Goal: Information Seeking & Learning: Learn about a topic

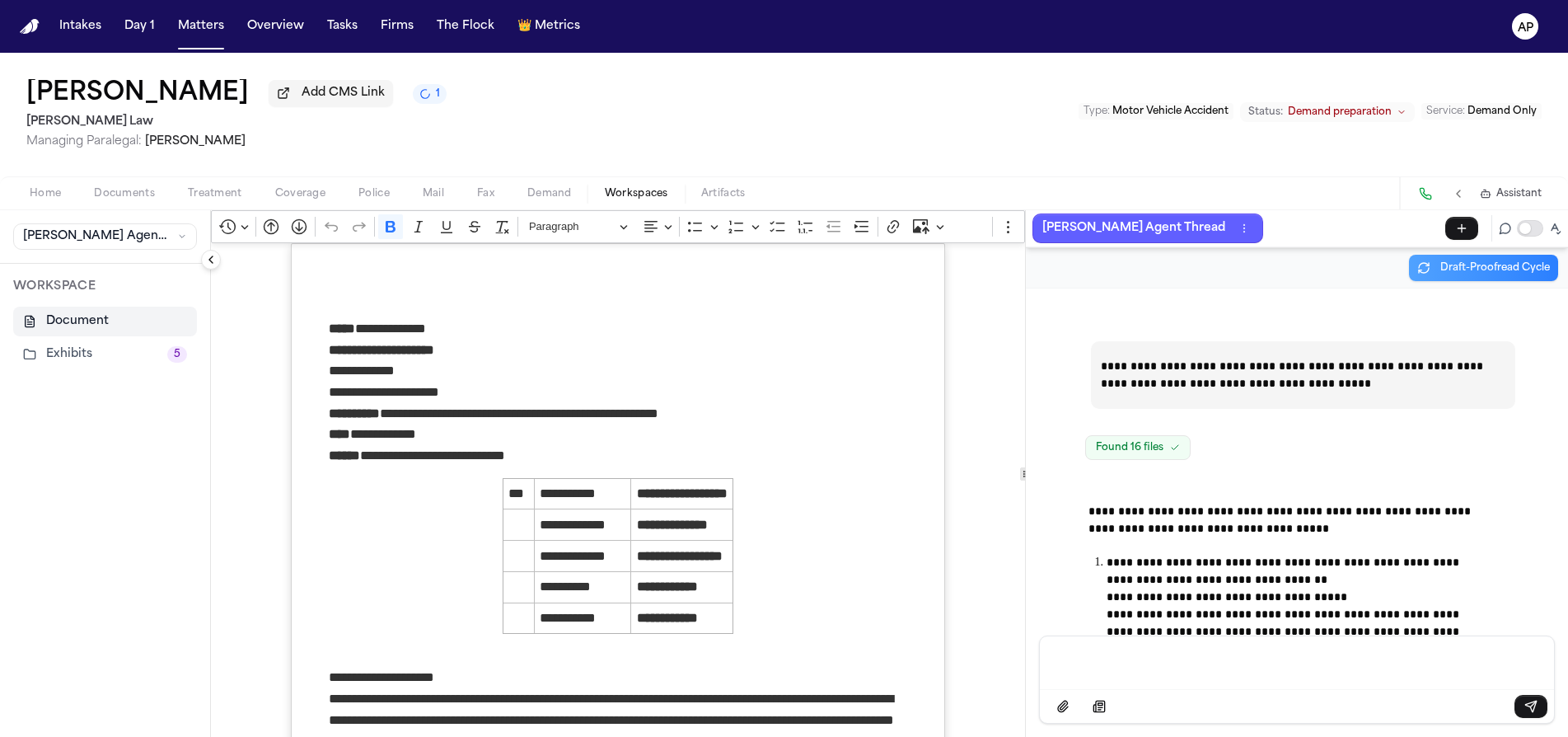
scroll to position [49234, 0]
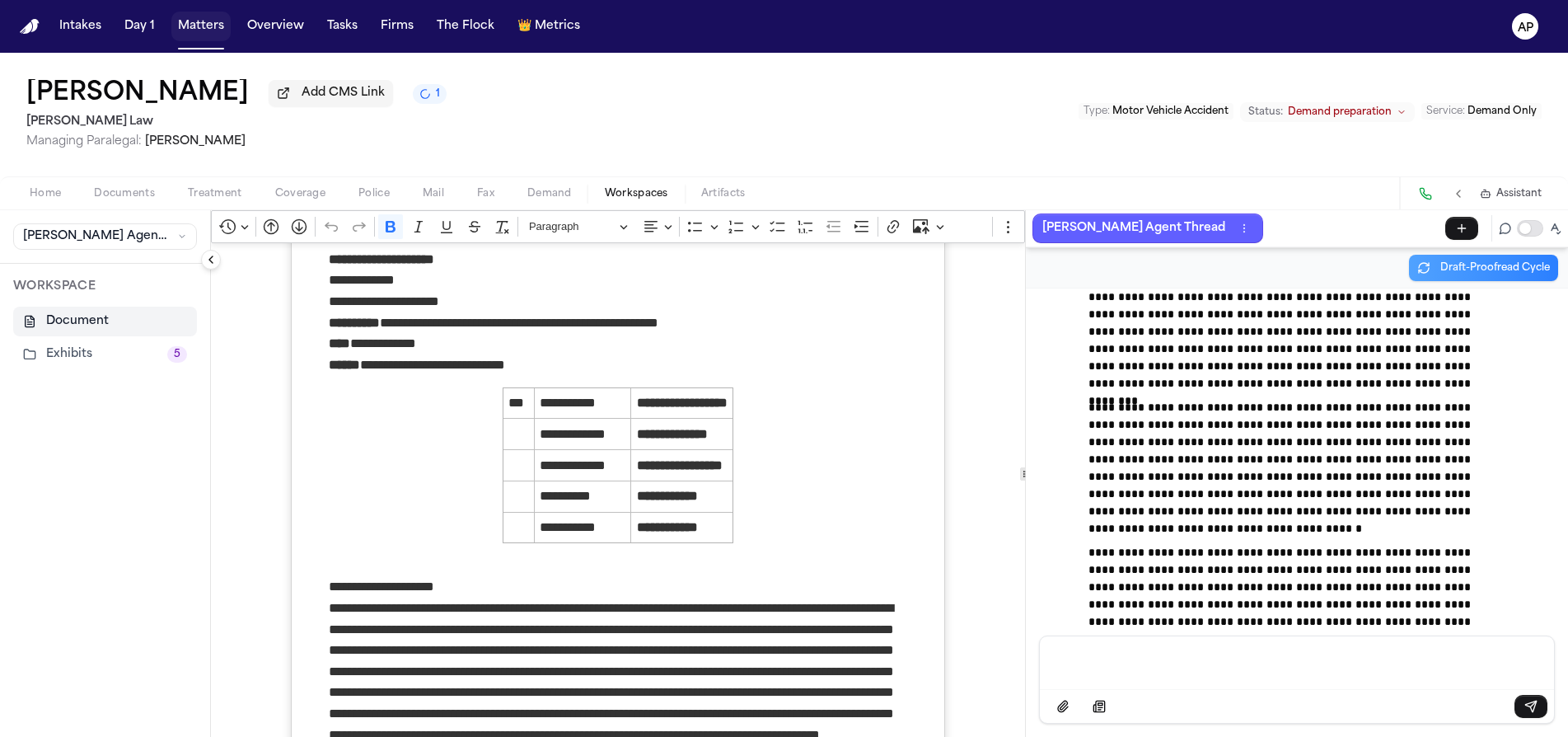
click at [208, 35] on button "Matters" at bounding box center [201, 27] width 59 height 30
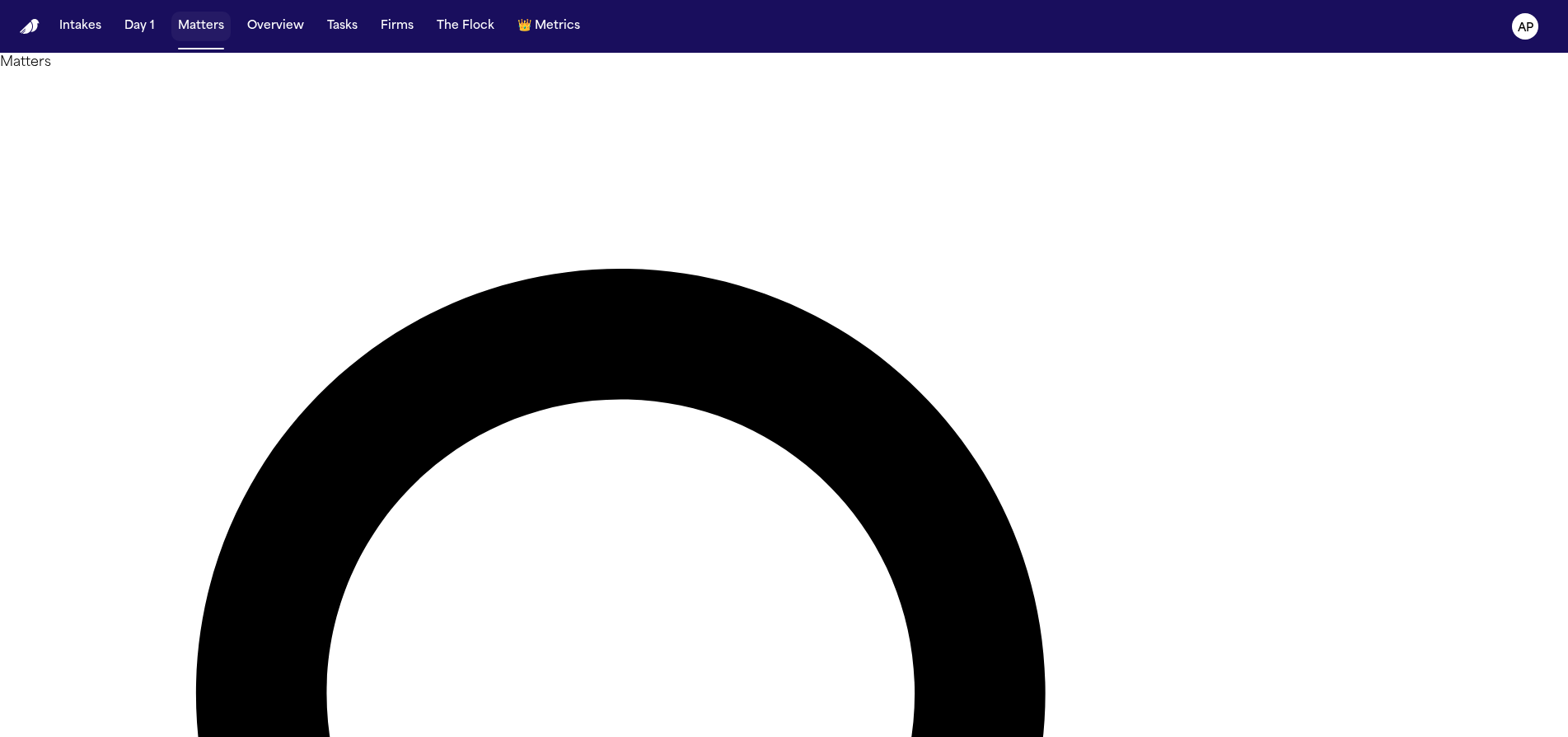
click at [216, 34] on button "Matters" at bounding box center [201, 27] width 59 height 30
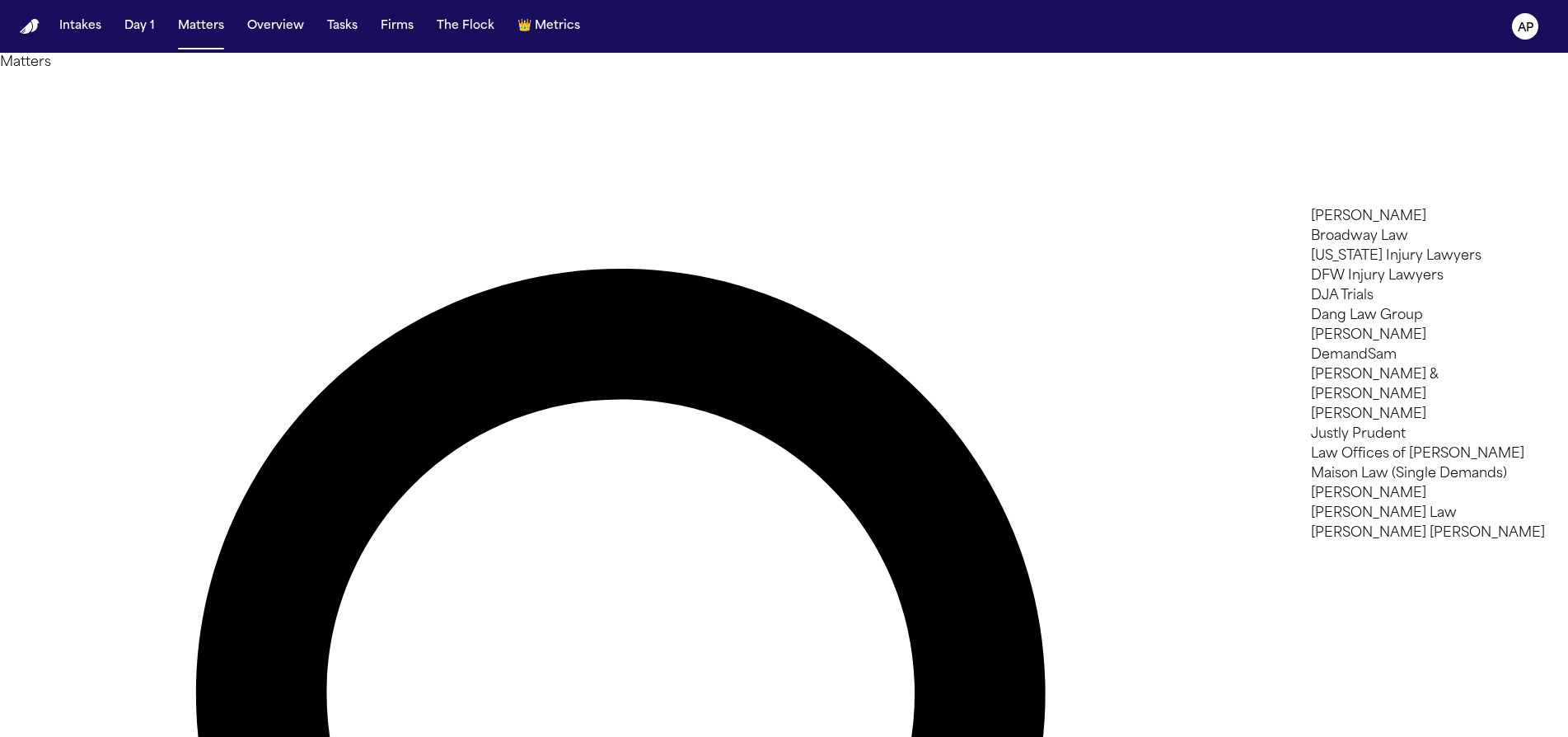
type input "**"
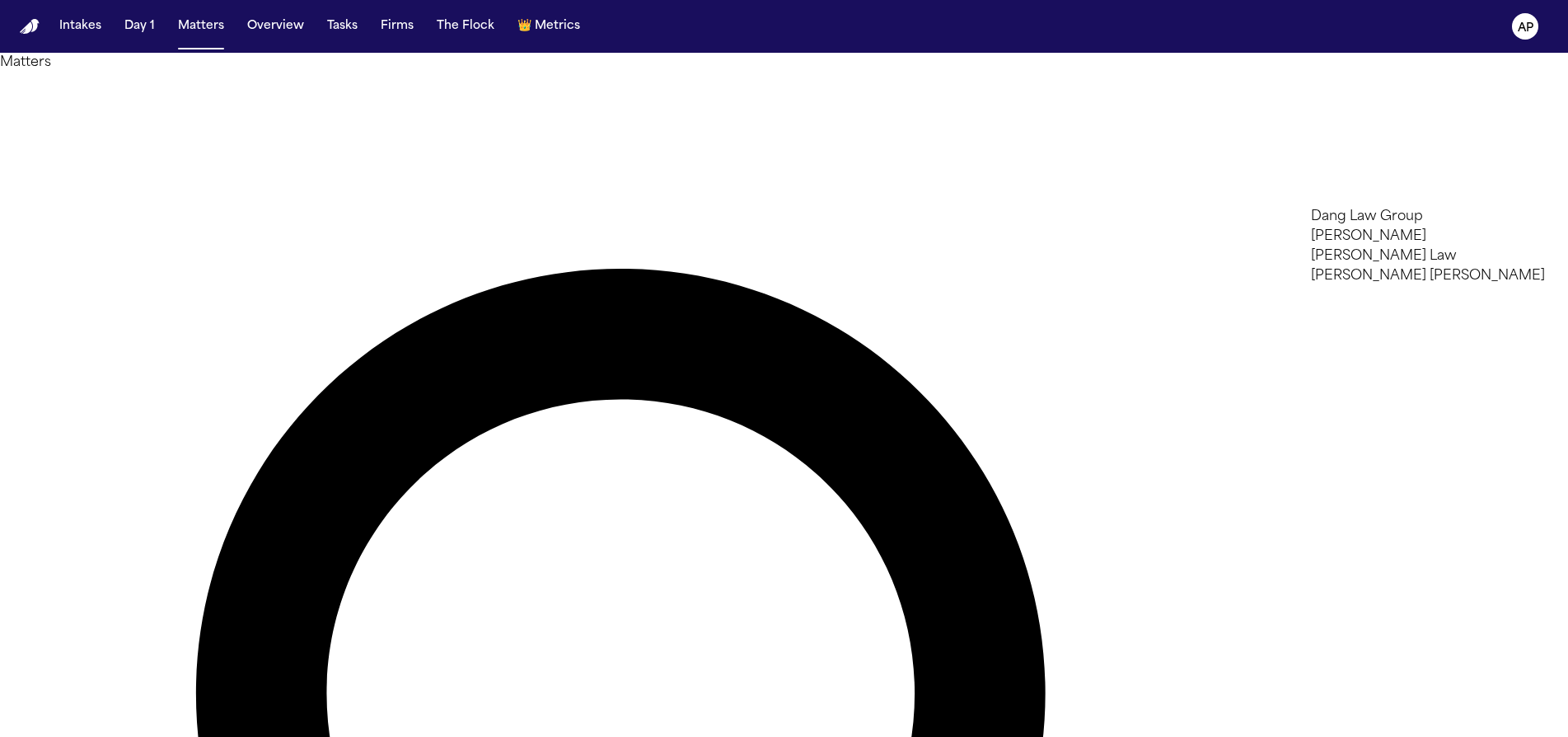
click at [1388, 219] on li "Dang Law Group" at bounding box center [1428, 216] width 234 height 19
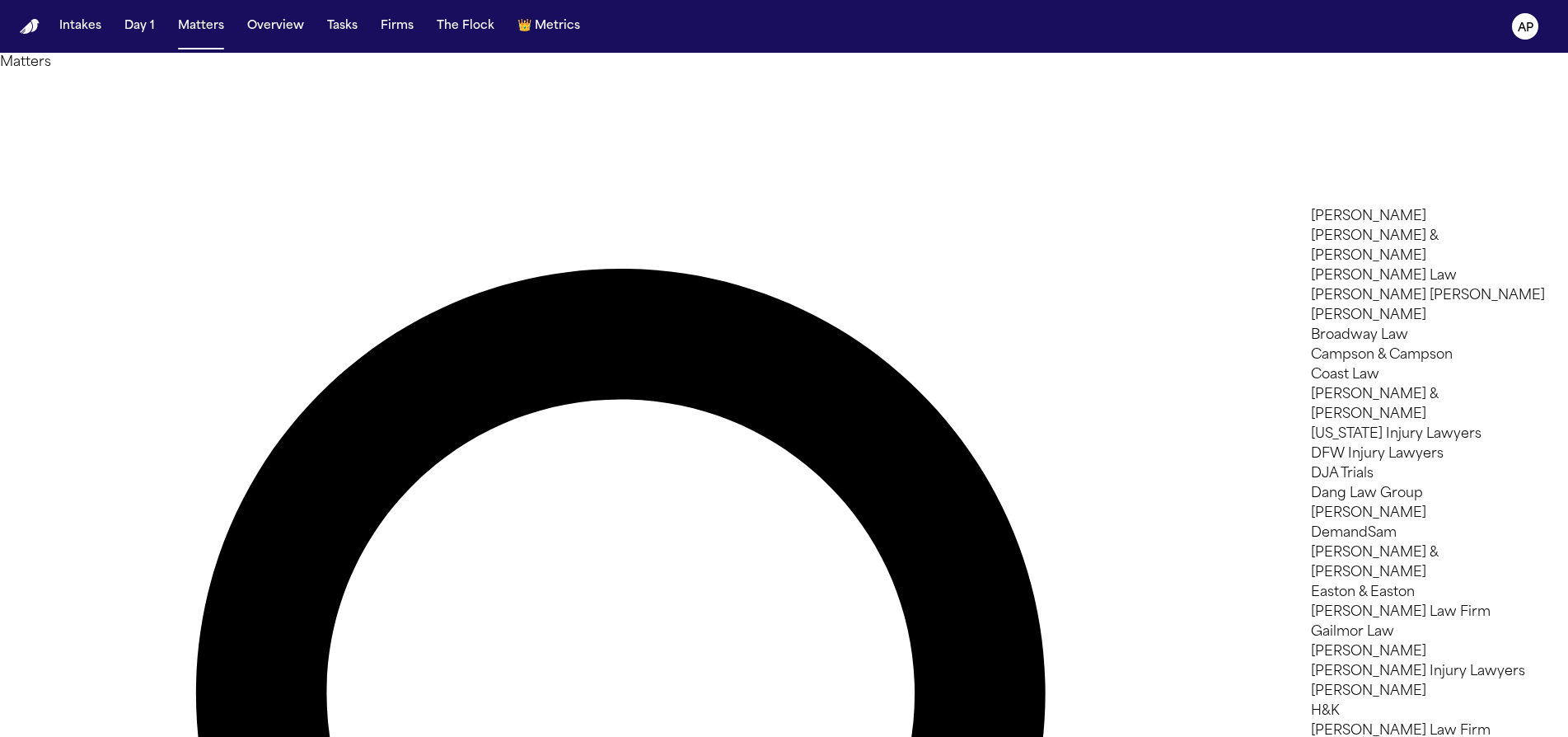
scroll to position [97, 0]
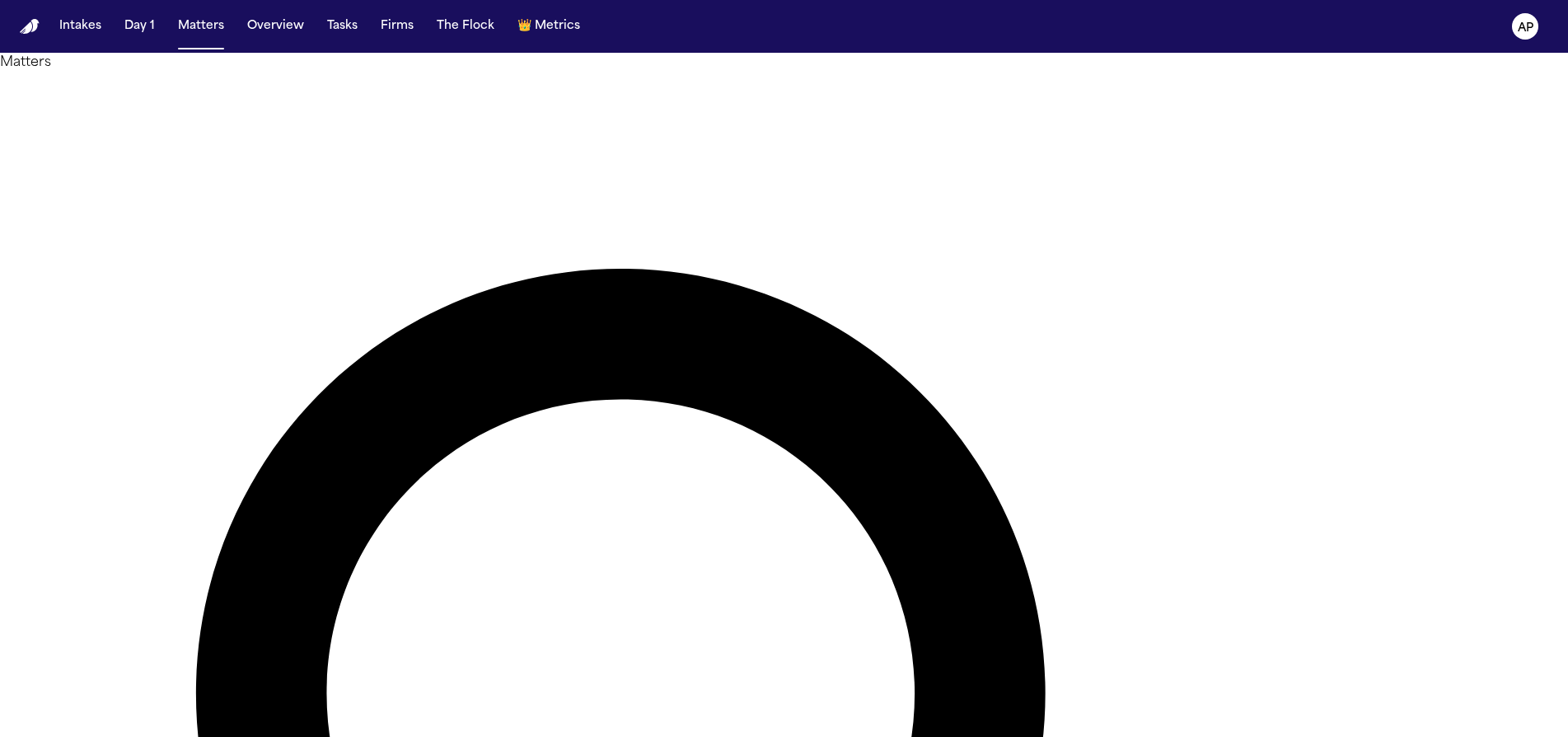
click at [586, 736] on div at bounding box center [784, 737] width 1568 height 0
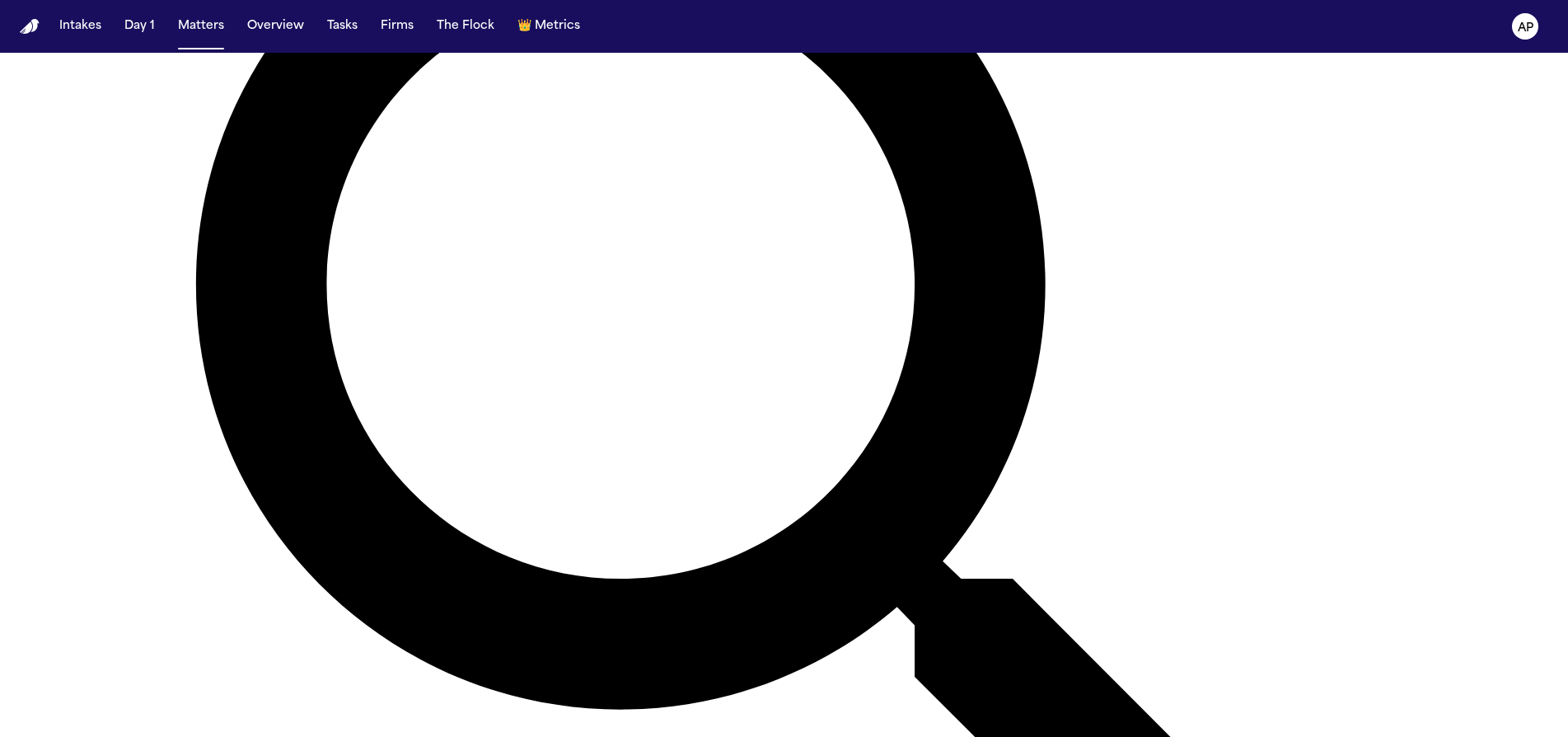
scroll to position [422, 0]
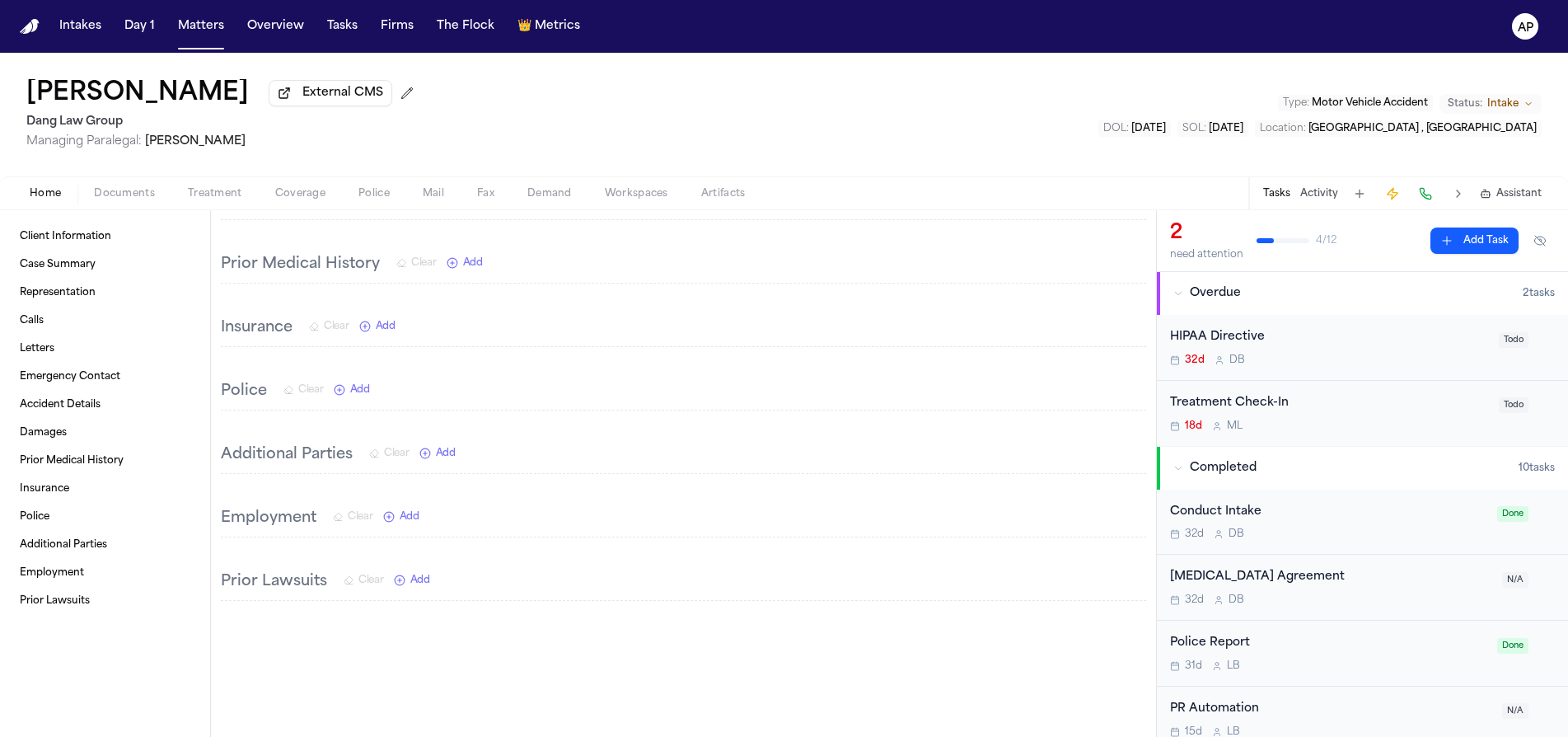
scroll to position [1541, 0]
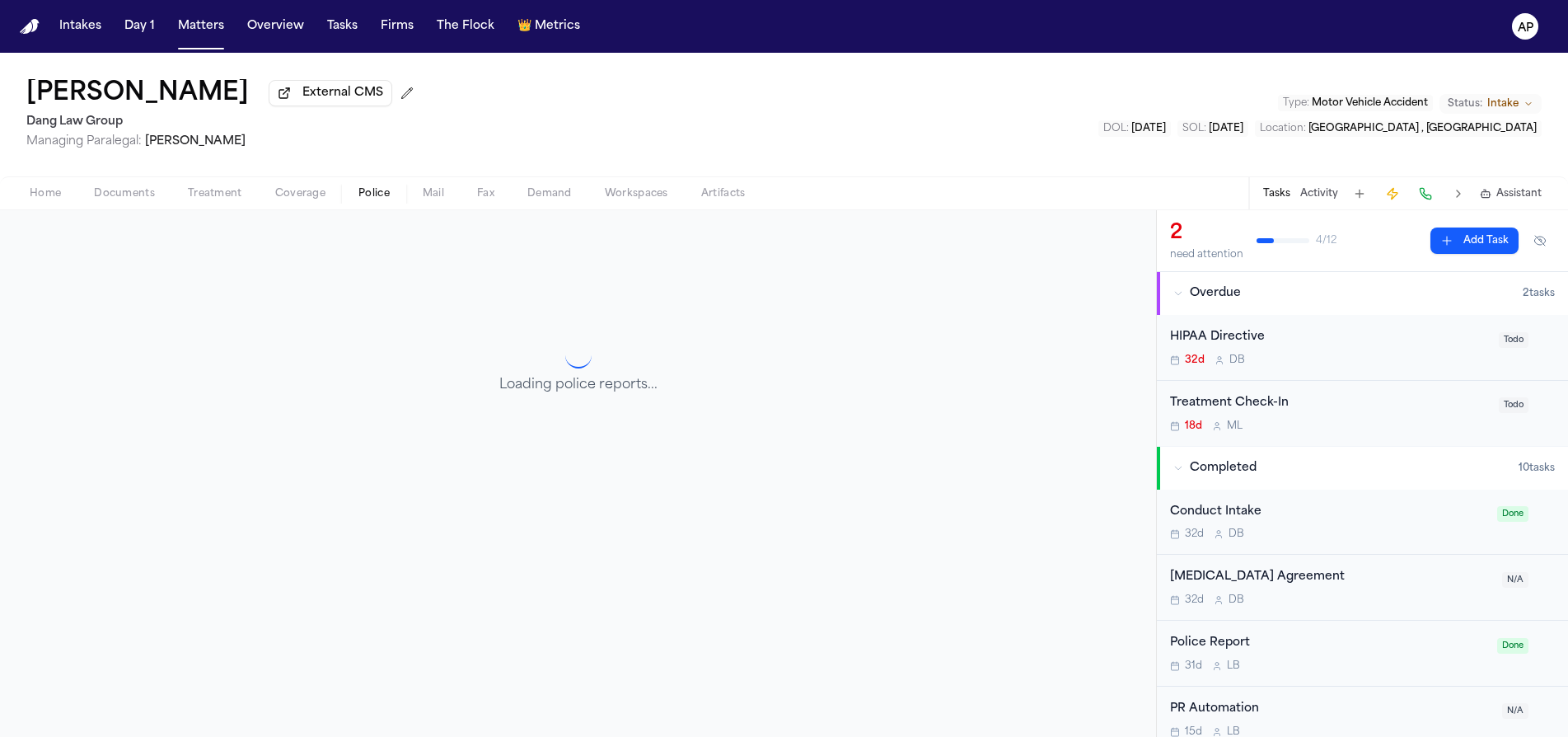
scroll to position [213, 0]
click at [362, 189] on span "Police" at bounding box center [374, 194] width 31 height 13
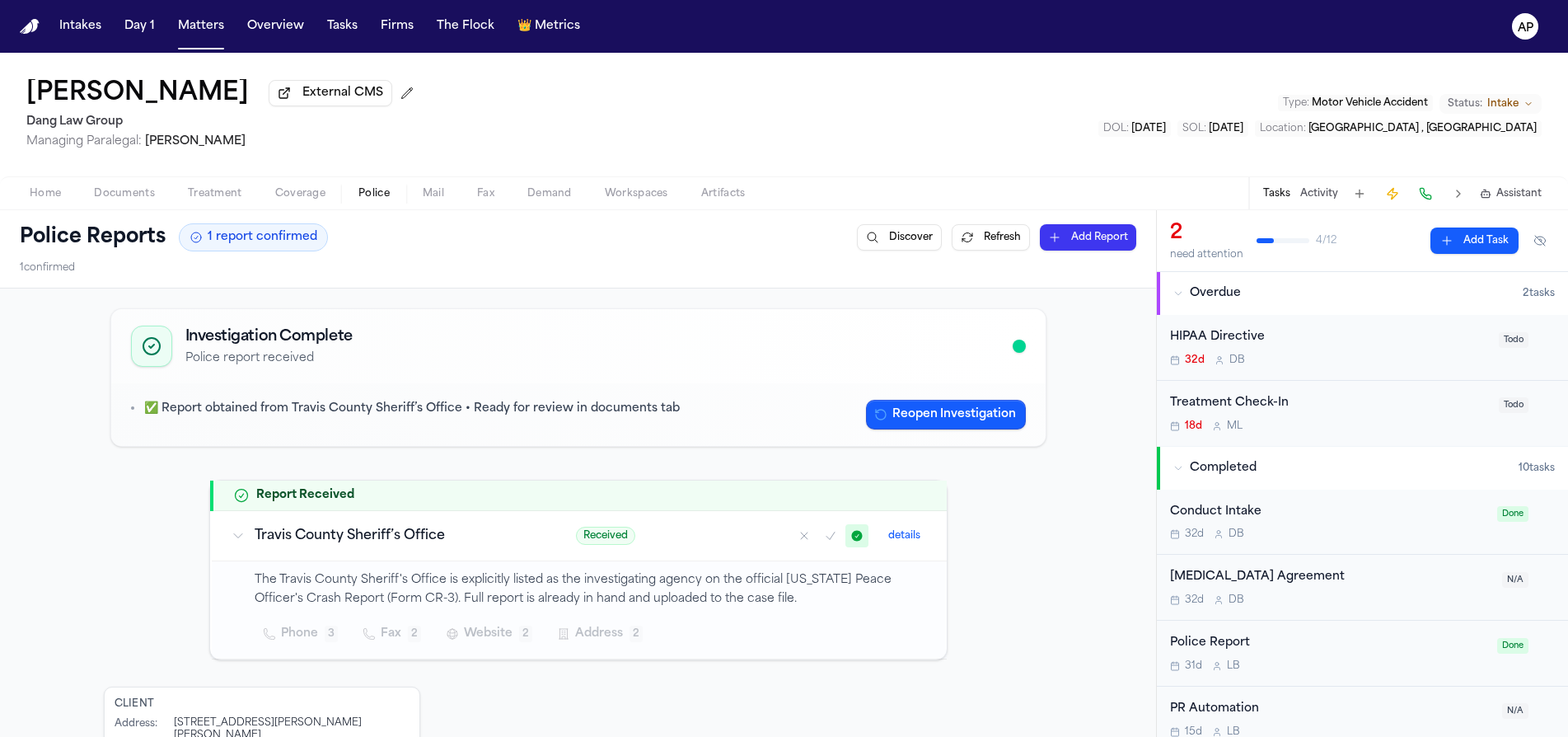
click at [142, 197] on span "Documents" at bounding box center [125, 194] width 61 height 13
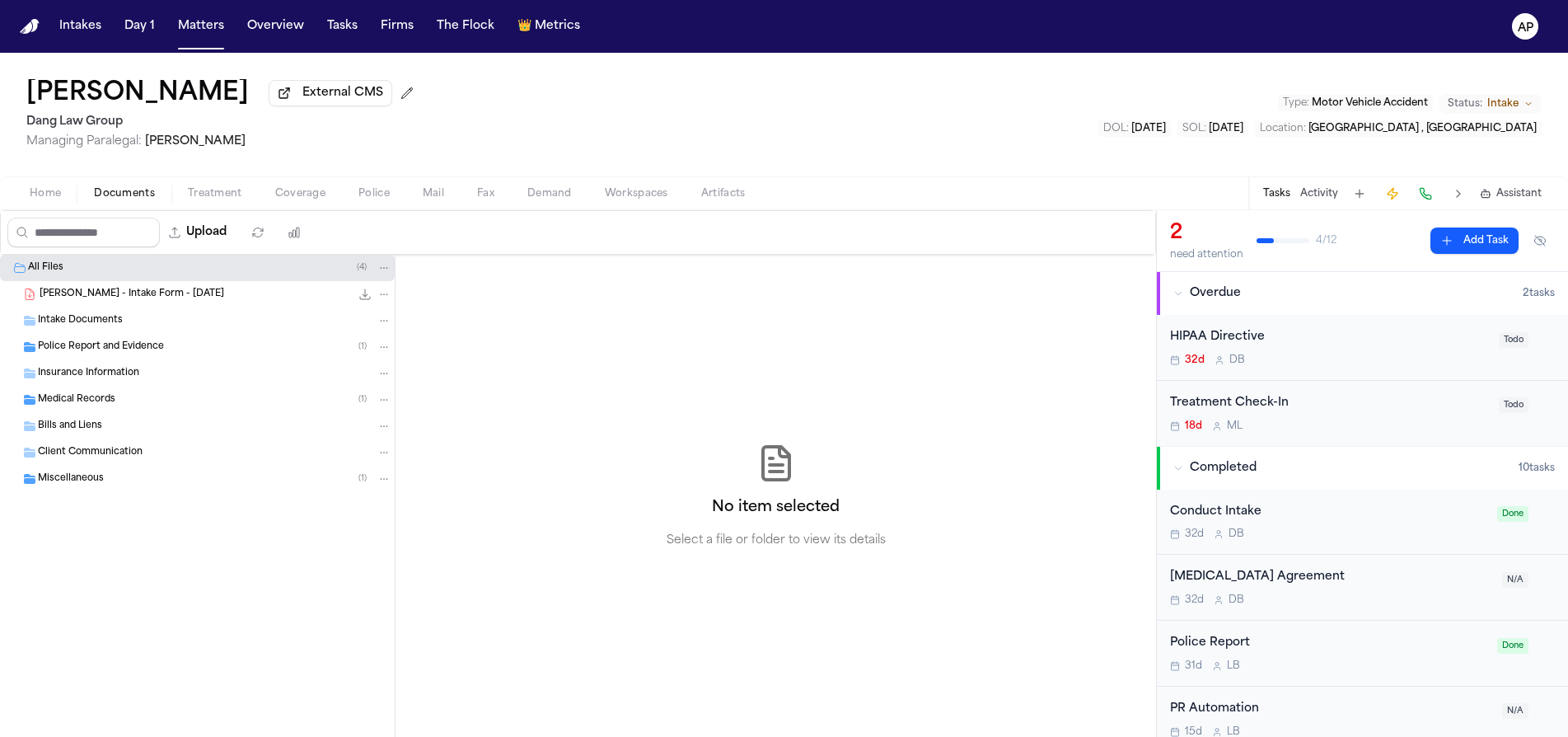
click at [53, 204] on span "button" at bounding box center [44, 203] width 51 height 2
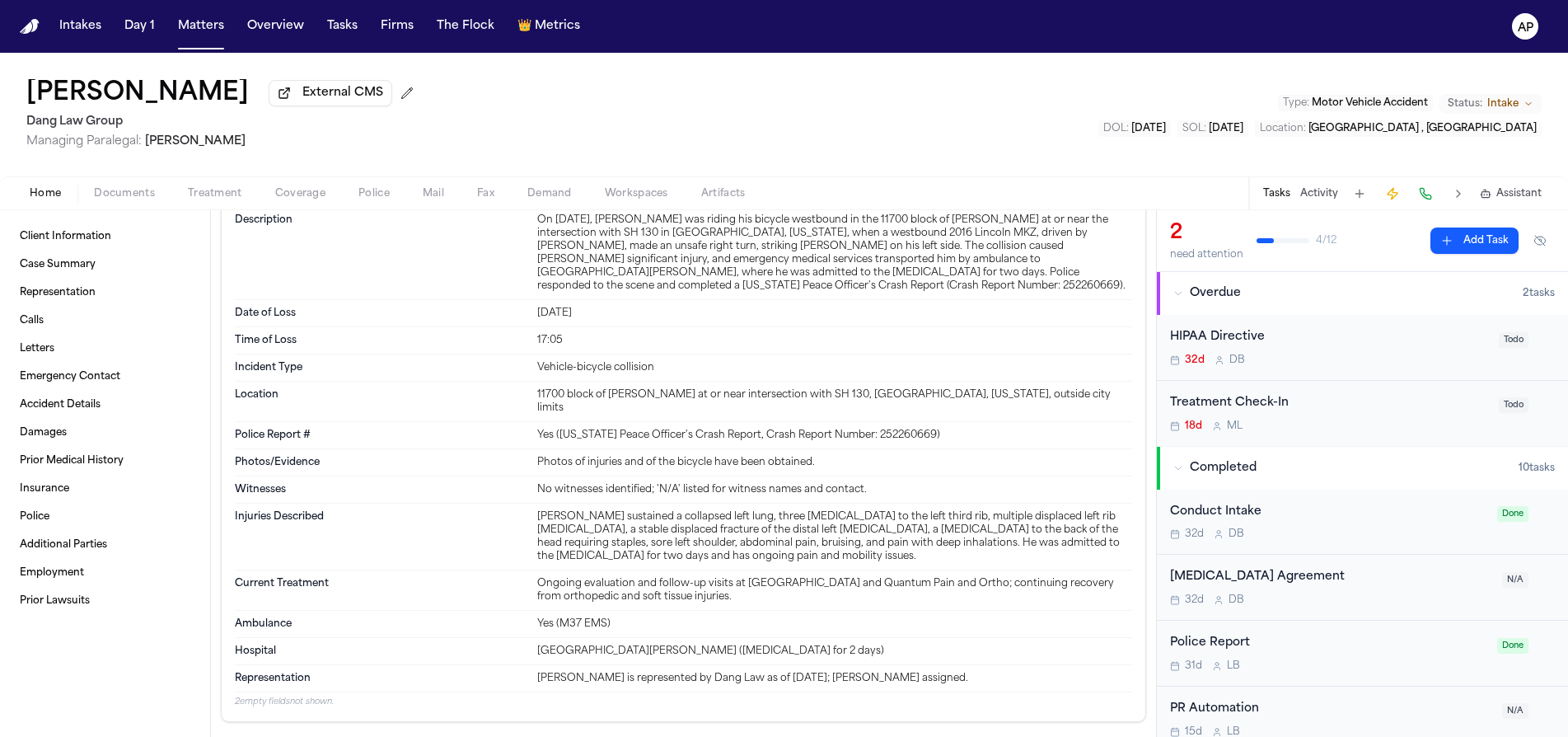
scroll to position [1157, 0]
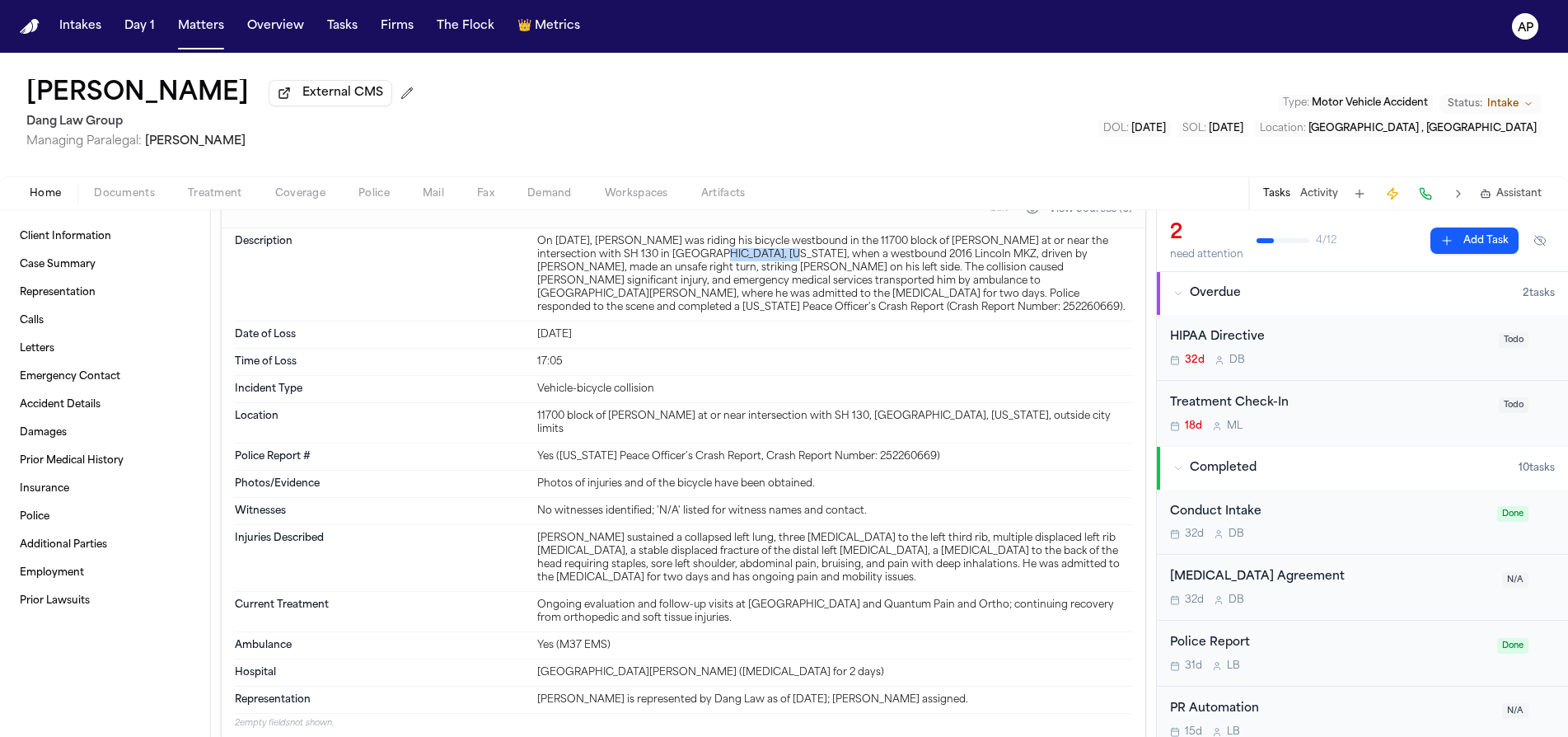
drag, startPoint x: 665, startPoint y: 258, endPoint x: 730, endPoint y: 259, distance: 65.0
click at [730, 259] on div "On August 14, 2025, Paul Maldonado was riding his bicycle westbound in the 1170…" at bounding box center [835, 275] width 595 height 79
click at [681, 401] on div "Incident Type Vehicle-bicycle collision" at bounding box center [683, 388] width 897 height 27
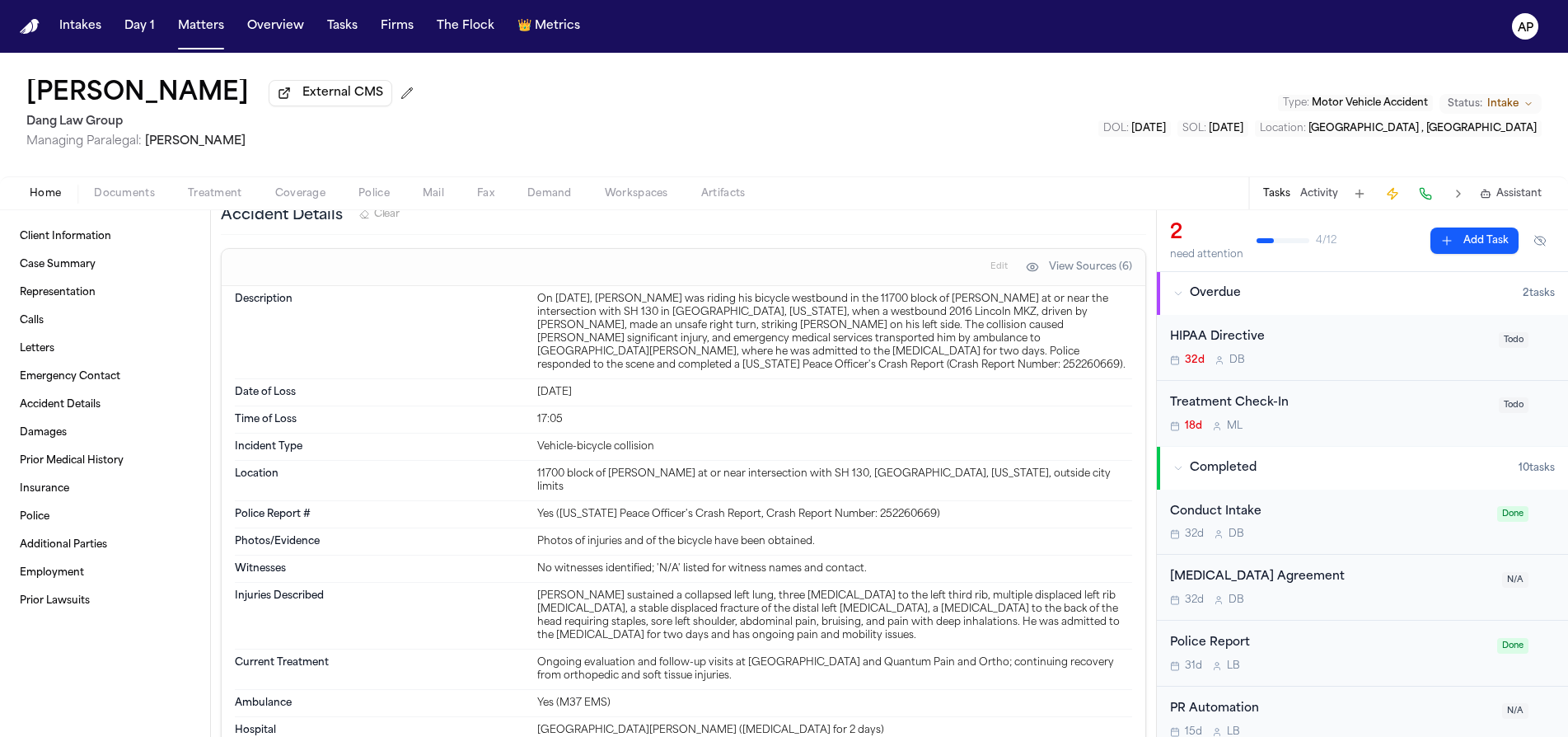
scroll to position [1044, 0]
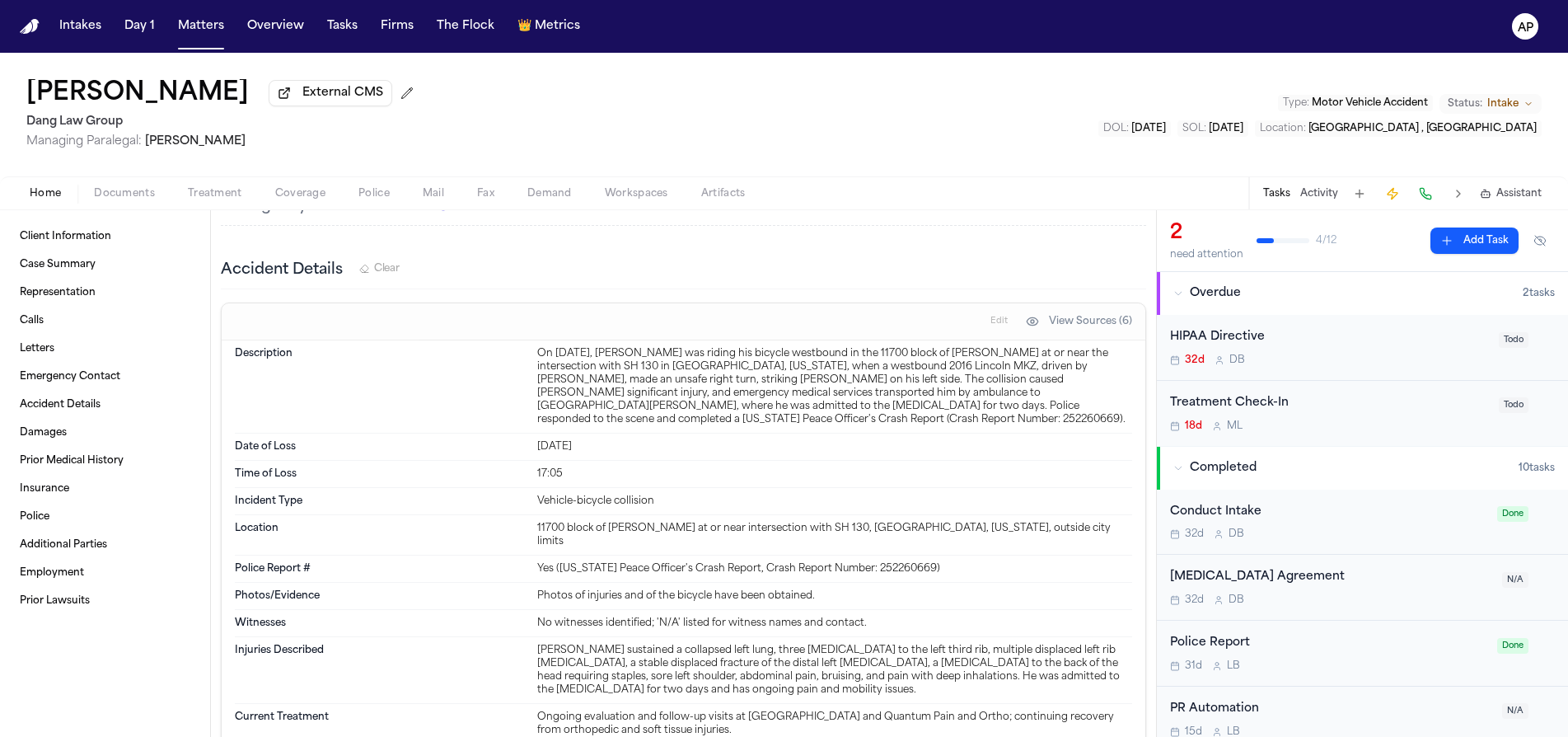
click at [685, 379] on div "On [DATE], [PERSON_NAME] was riding his bicycle westbound in the 11700 block of…" at bounding box center [835, 386] width 595 height 79
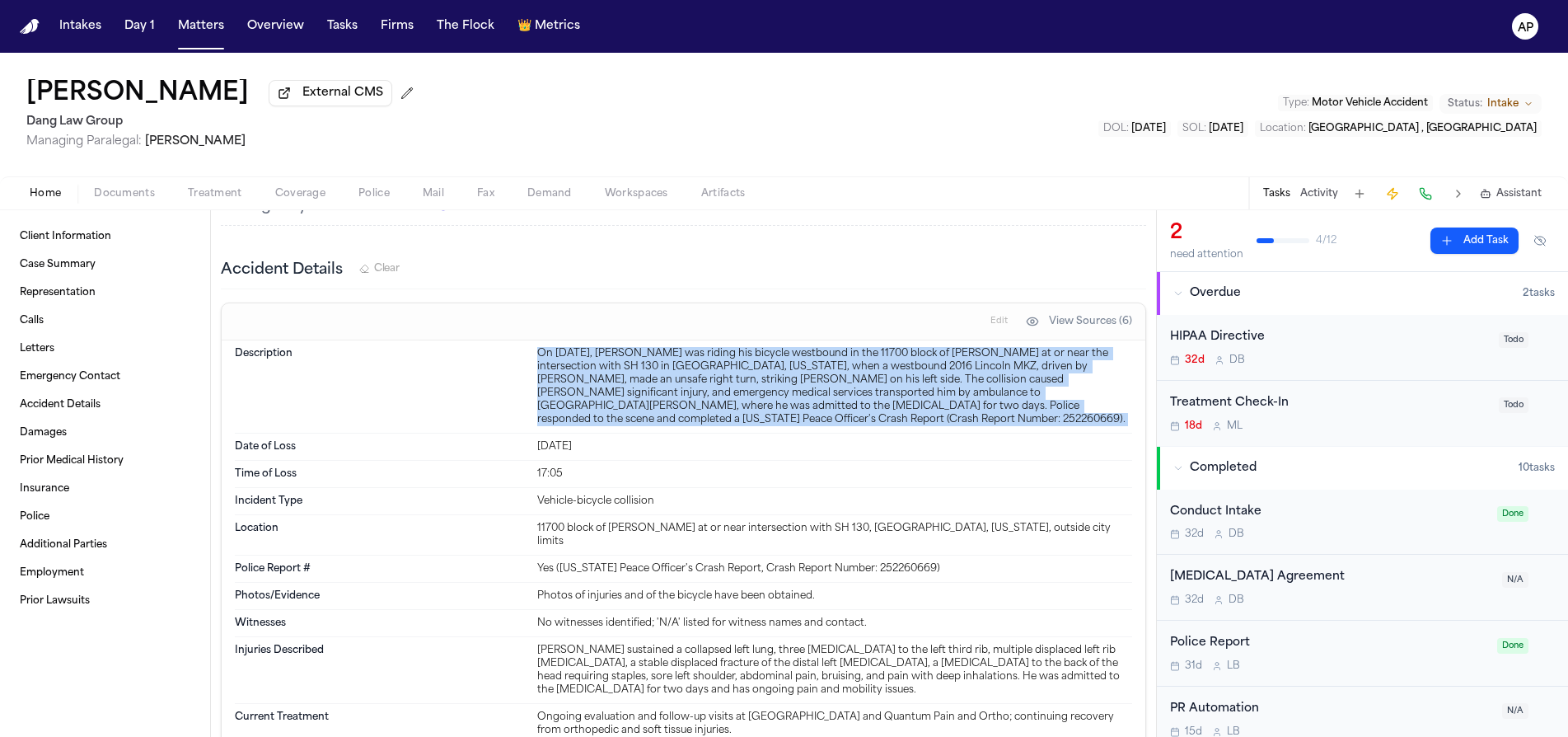
click at [685, 379] on div "On [DATE], [PERSON_NAME] was riding his bicycle westbound in the 11700 block of…" at bounding box center [835, 386] width 595 height 79
click at [683, 385] on div "On [DATE], [PERSON_NAME] was riding his bicycle westbound in the 11700 block of…" at bounding box center [835, 386] width 595 height 79
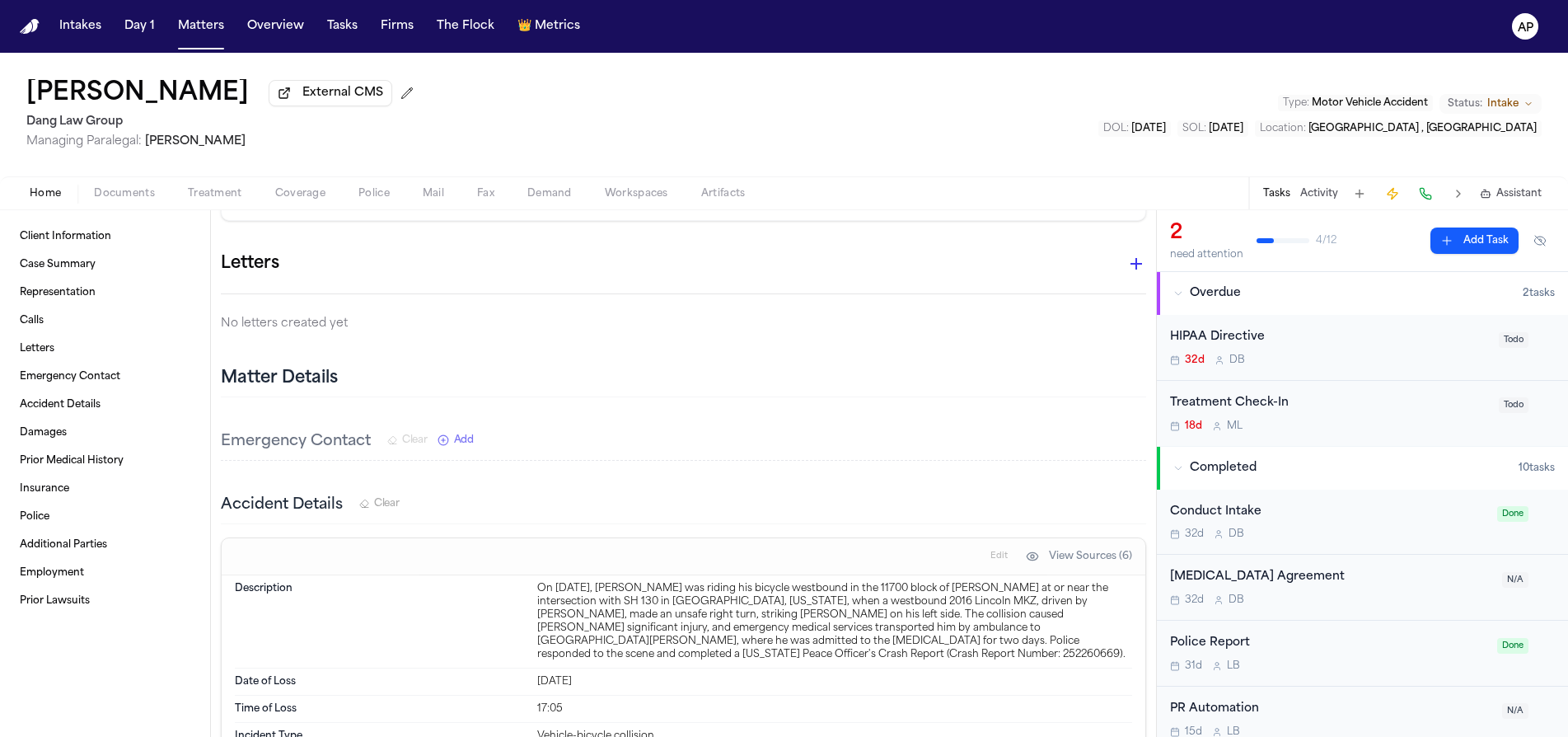
scroll to position [849, 0]
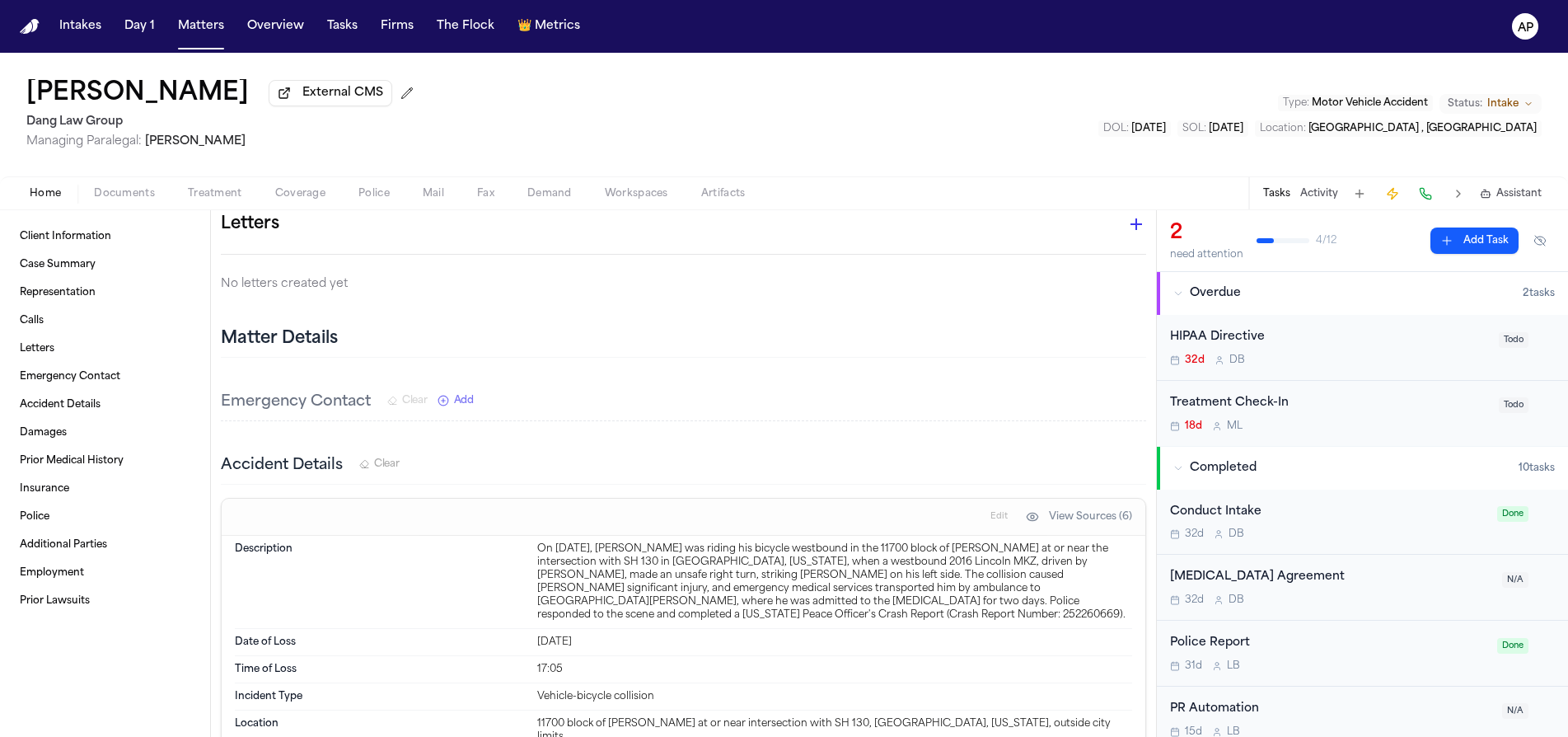
drag, startPoint x: 229, startPoint y: 101, endPoint x: 94, endPoint y: 103, distance: 135.0
click at [94, 103] on div "Paul Maldonado External CMS" at bounding box center [223, 94] width 394 height 30
copy h1 "Maldonado"
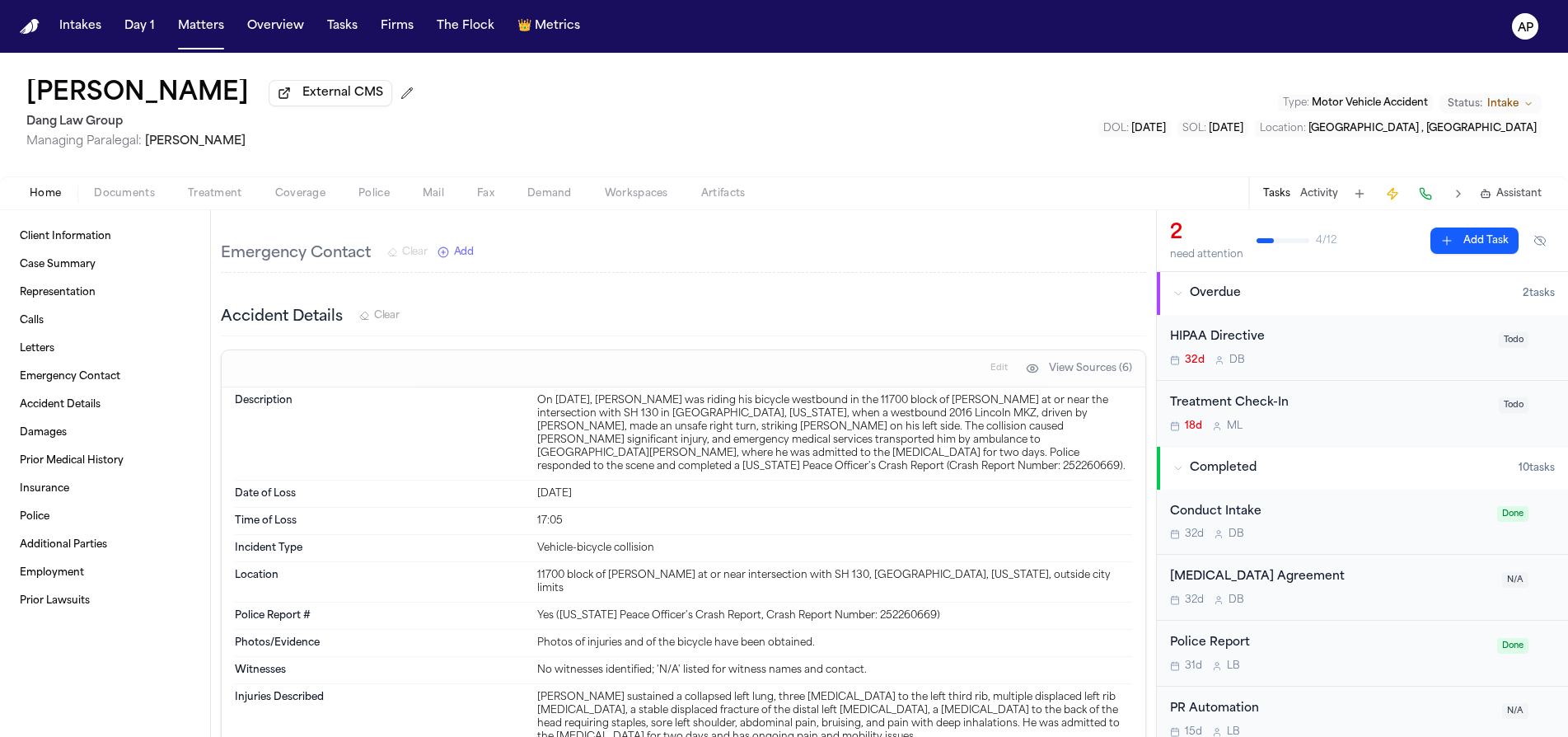
scroll to position [1056, 0]
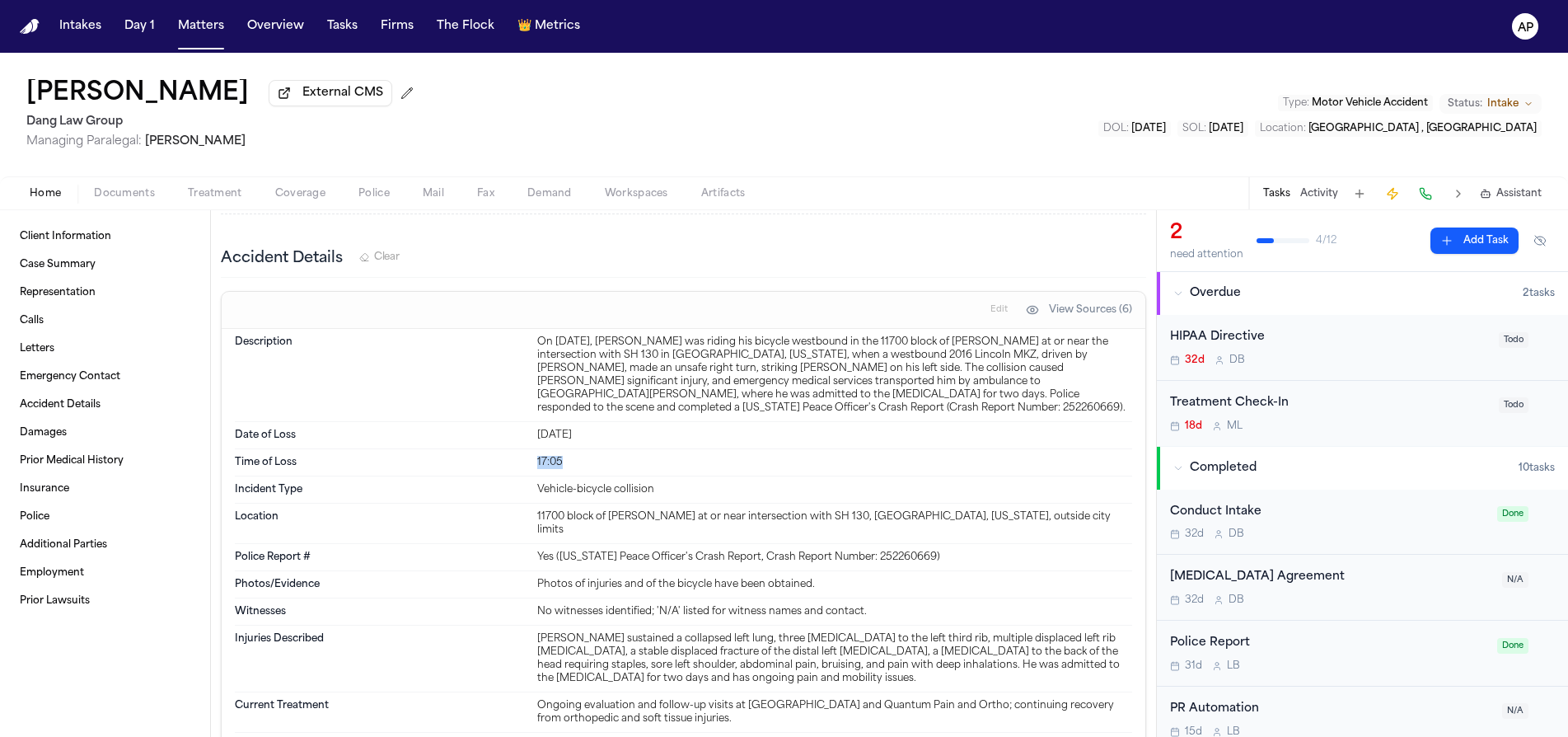
drag, startPoint x: 558, startPoint y: 466, endPoint x: 527, endPoint y: 467, distance: 31.0
click at [527, 467] on div "Time of Loss 17:05" at bounding box center [683, 462] width 897 height 27
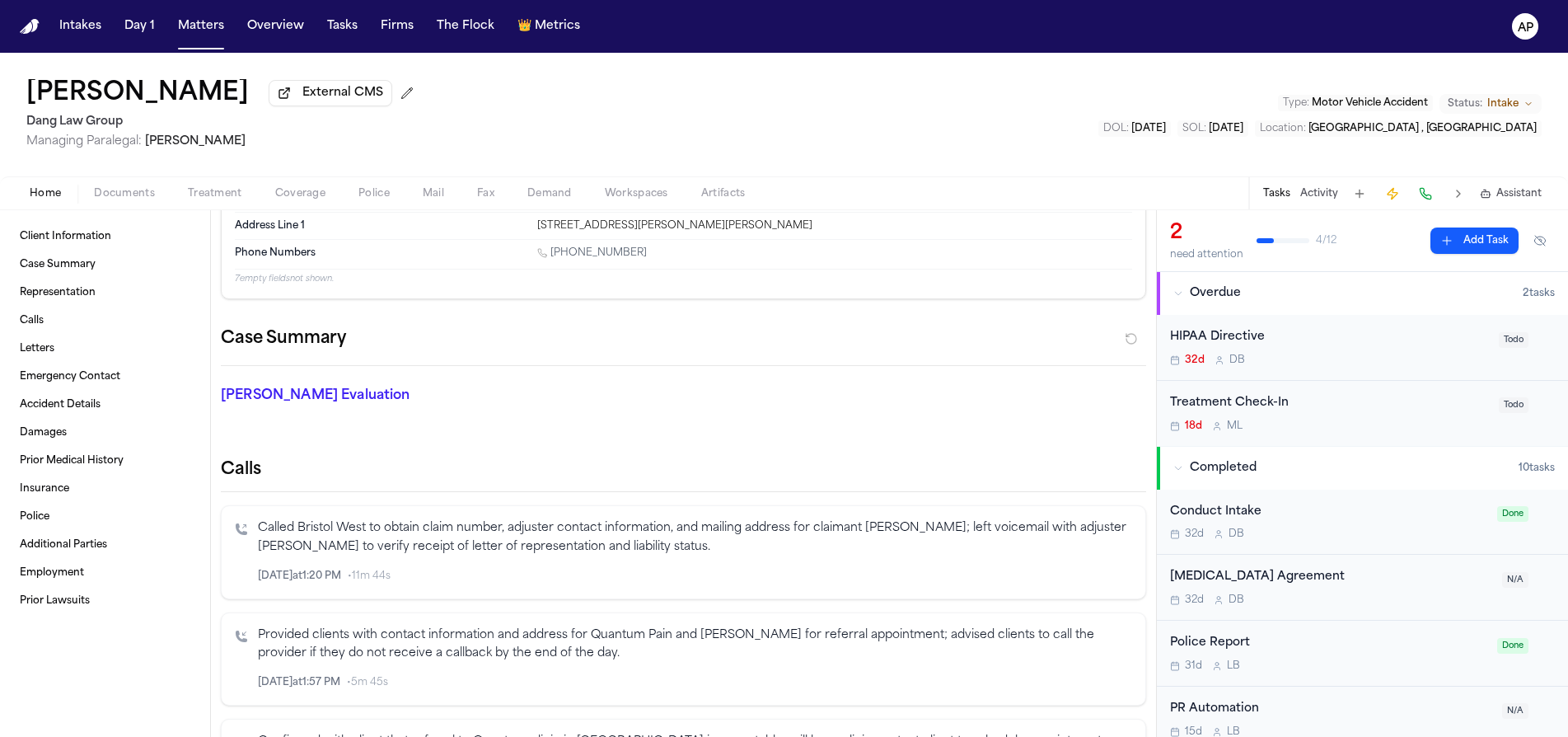
scroll to position [0, 0]
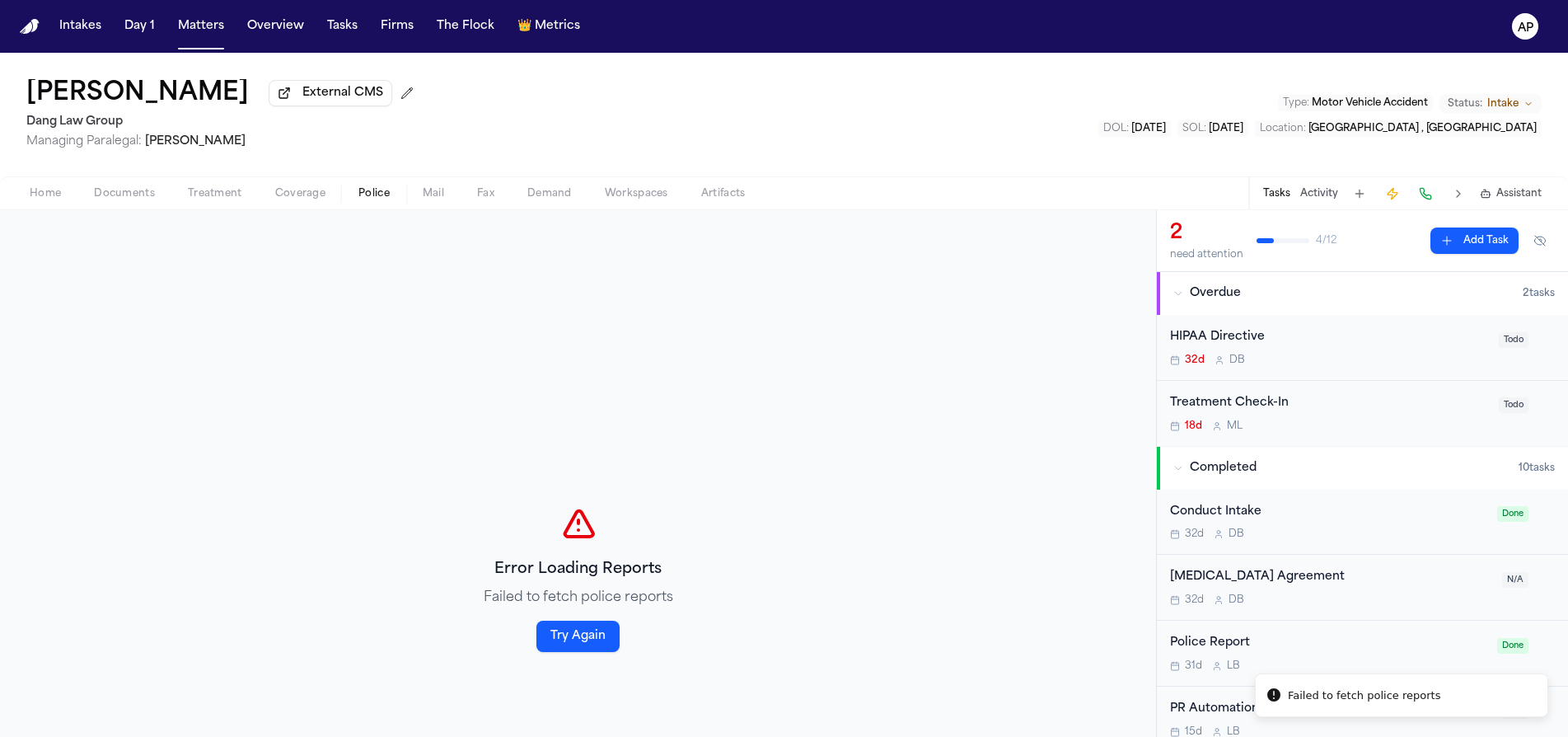
click at [344, 198] on button "Police" at bounding box center [374, 193] width 65 height 19
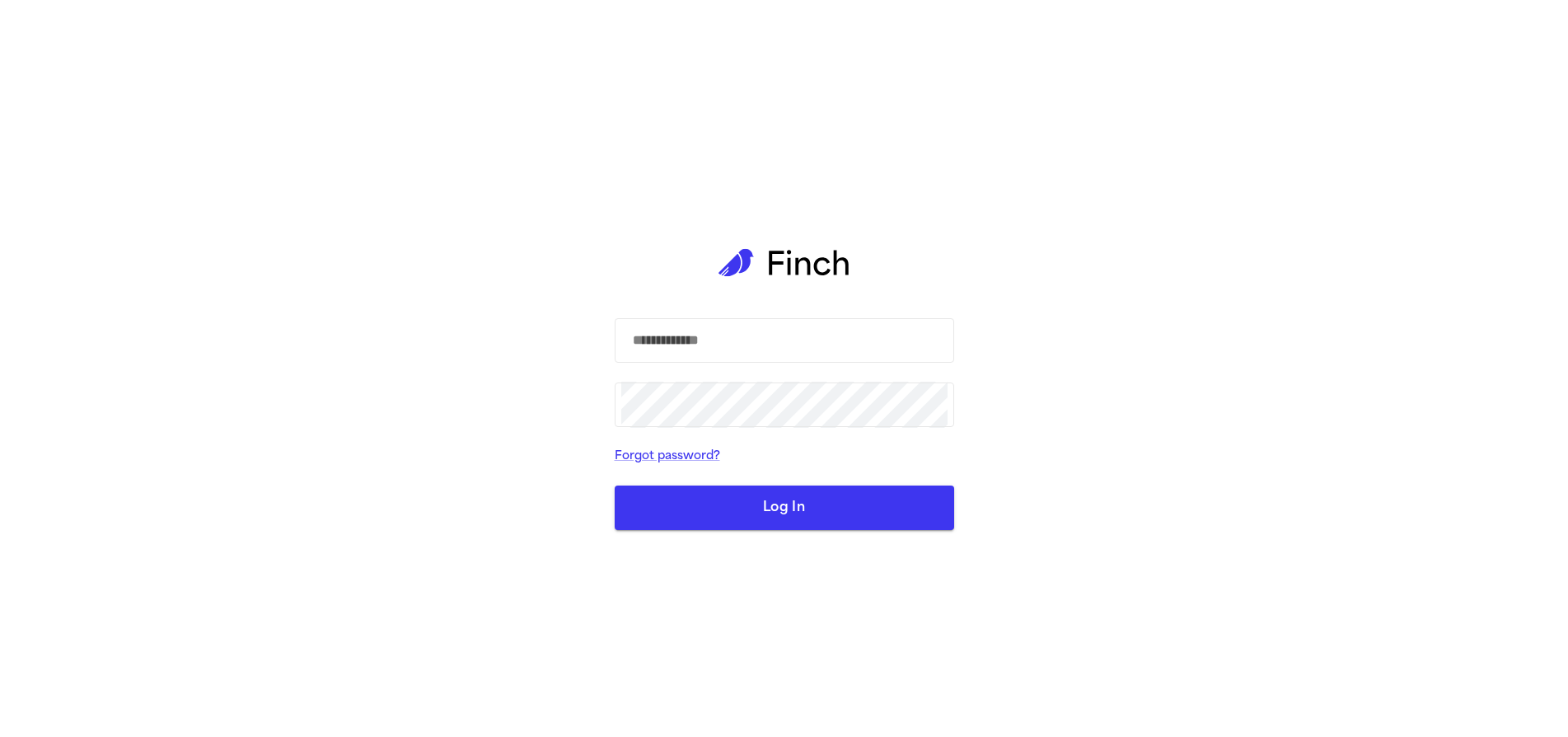
drag, startPoint x: 1365, startPoint y: 151, endPoint x: 1366, endPoint y: 181, distance: 30.0
click at [1366, 148] on div "​ ​ Forgot password? Log In" at bounding box center [784, 368] width 1568 height 737
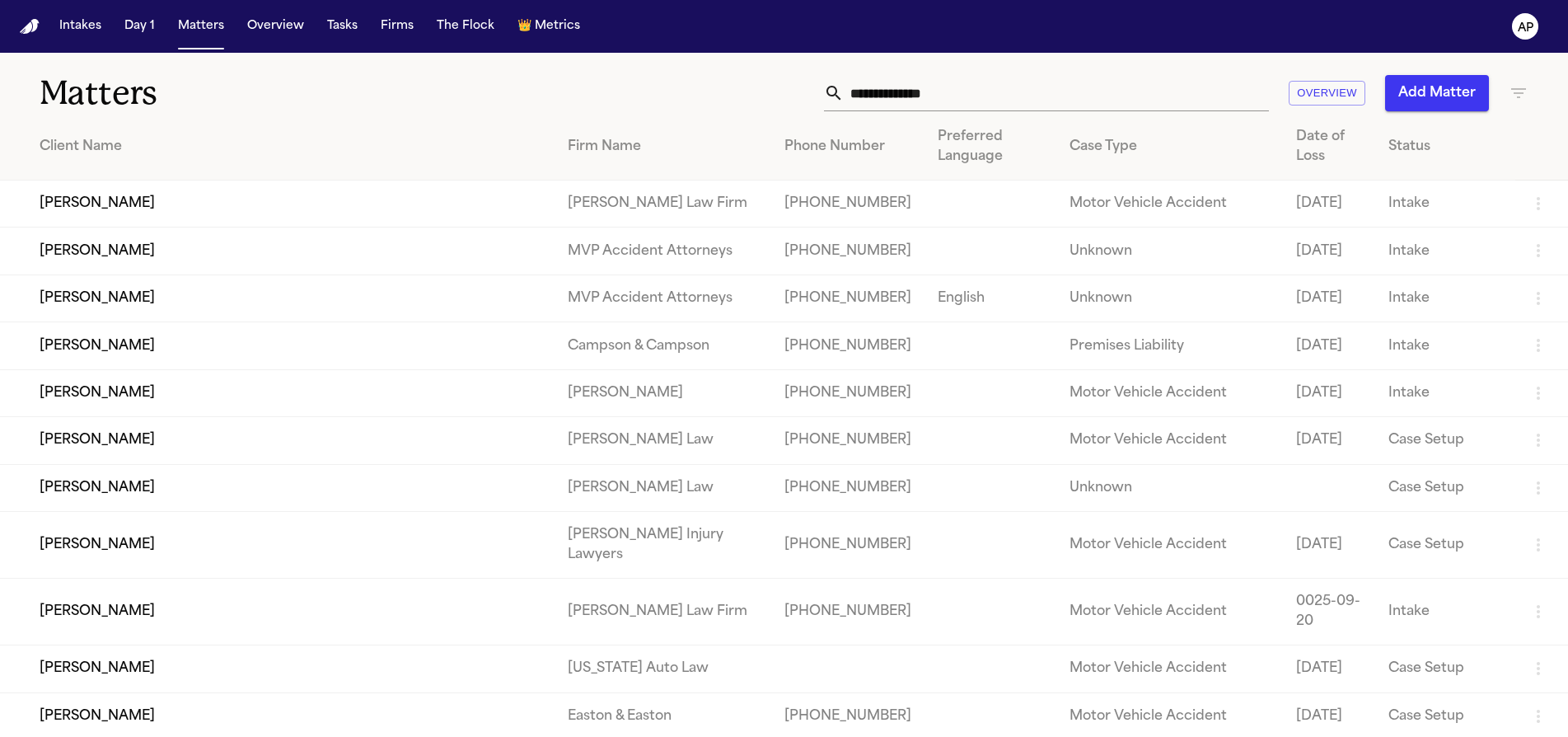
click at [964, 104] on input "text" at bounding box center [1056, 92] width 425 height 36
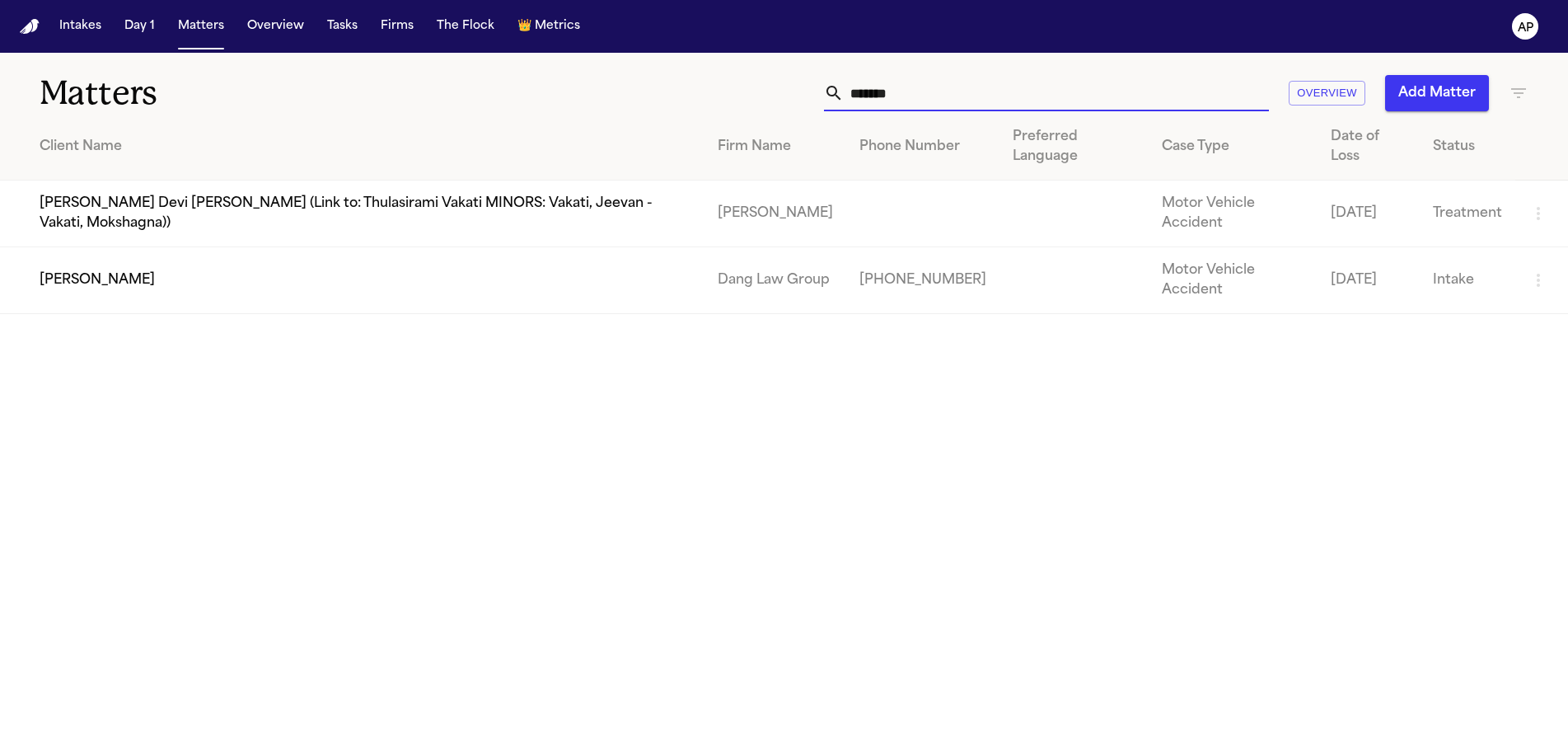
type input "*******"
click at [754, 247] on td "Dang Law Group" at bounding box center [776, 280] width 142 height 66
click at [353, 247] on td "[PERSON_NAME]" at bounding box center [352, 280] width 705 height 66
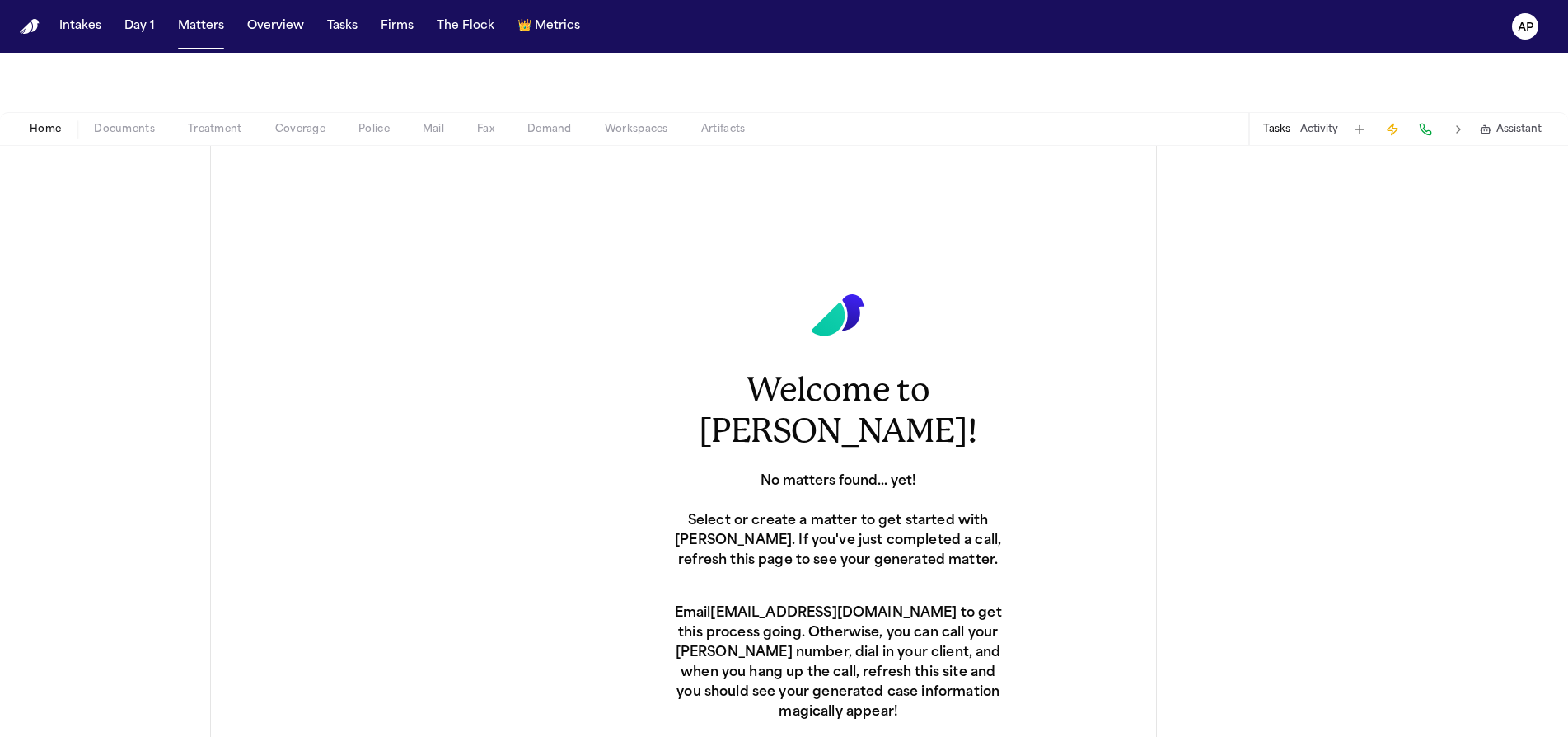
click at [374, 127] on span "Police" at bounding box center [374, 129] width 31 height 13
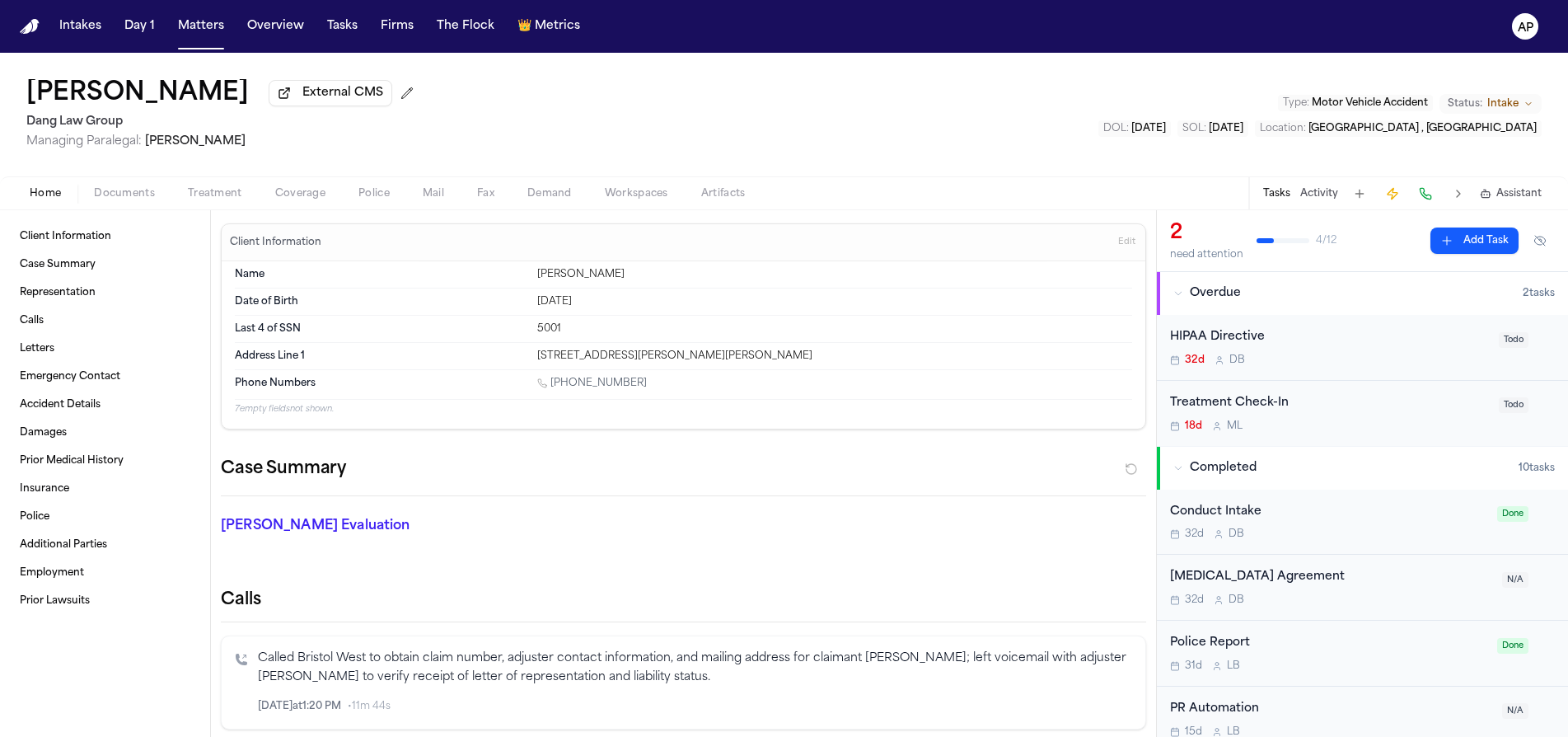
click at [382, 207] on div "Home Documents Treatment Coverage Police Mail Fax Demand Workspaces Artifacts T…" at bounding box center [784, 193] width 1568 height 33
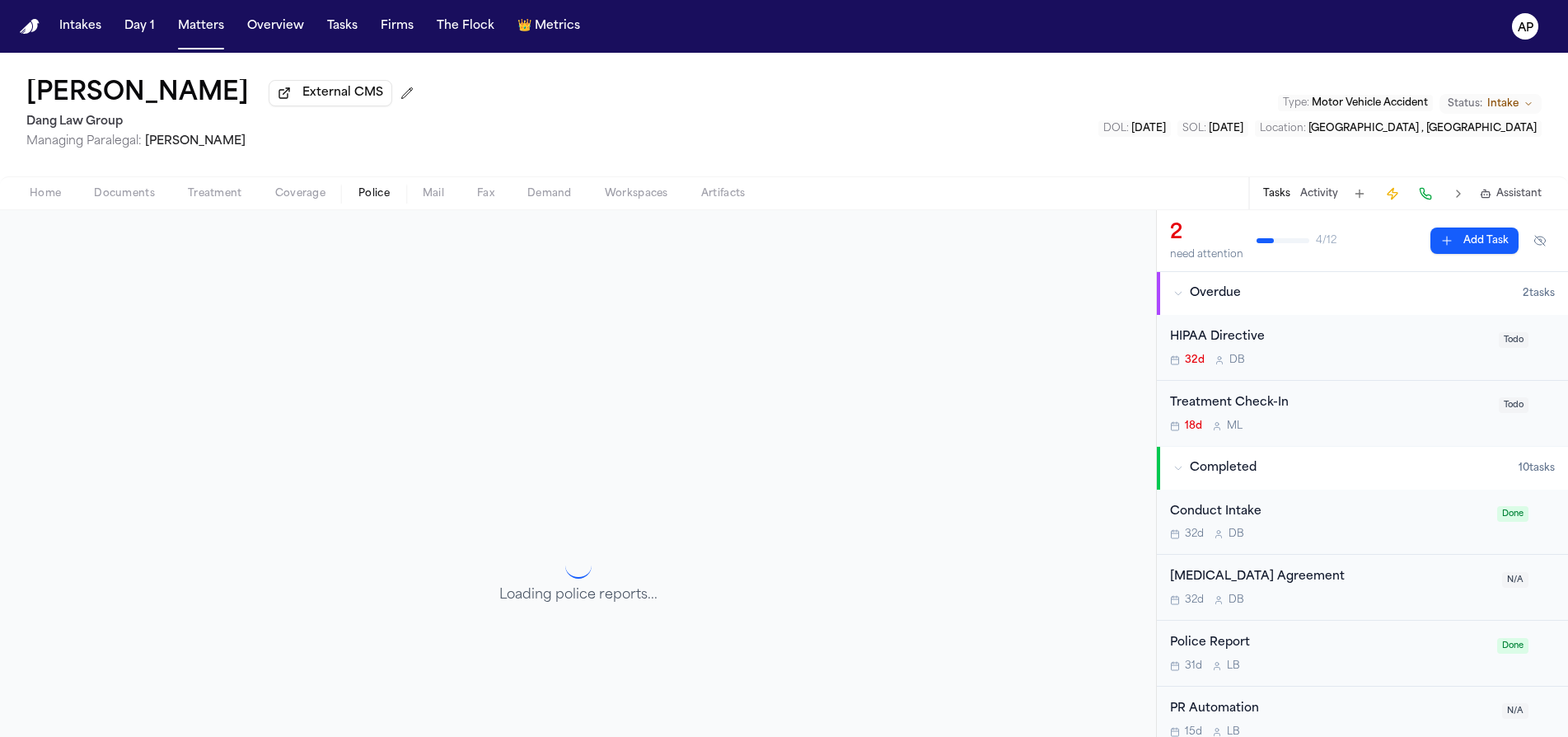
click at [379, 200] on span "Police" at bounding box center [374, 194] width 31 height 13
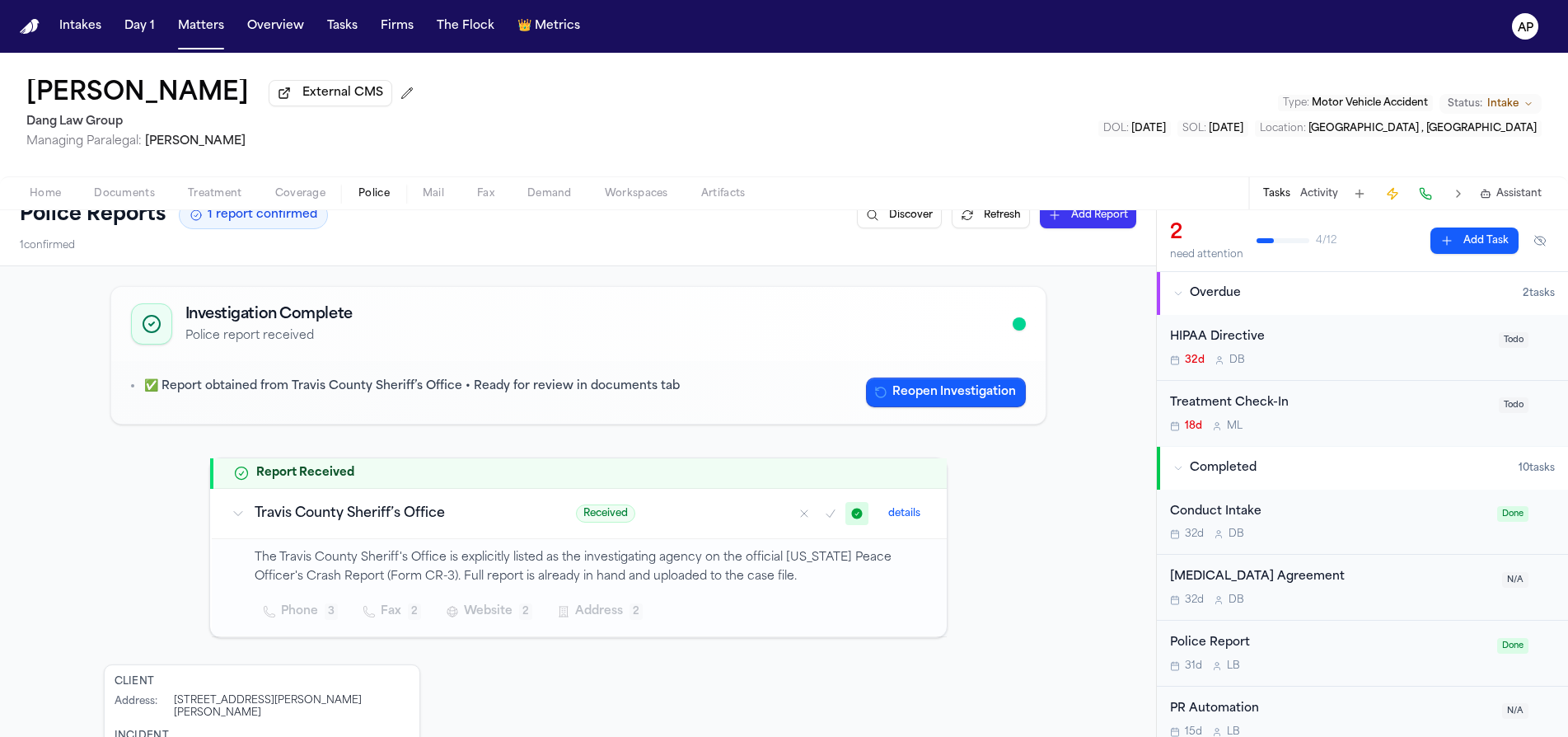
scroll to position [24, 0]
